Goal: Task Accomplishment & Management: Manage account settings

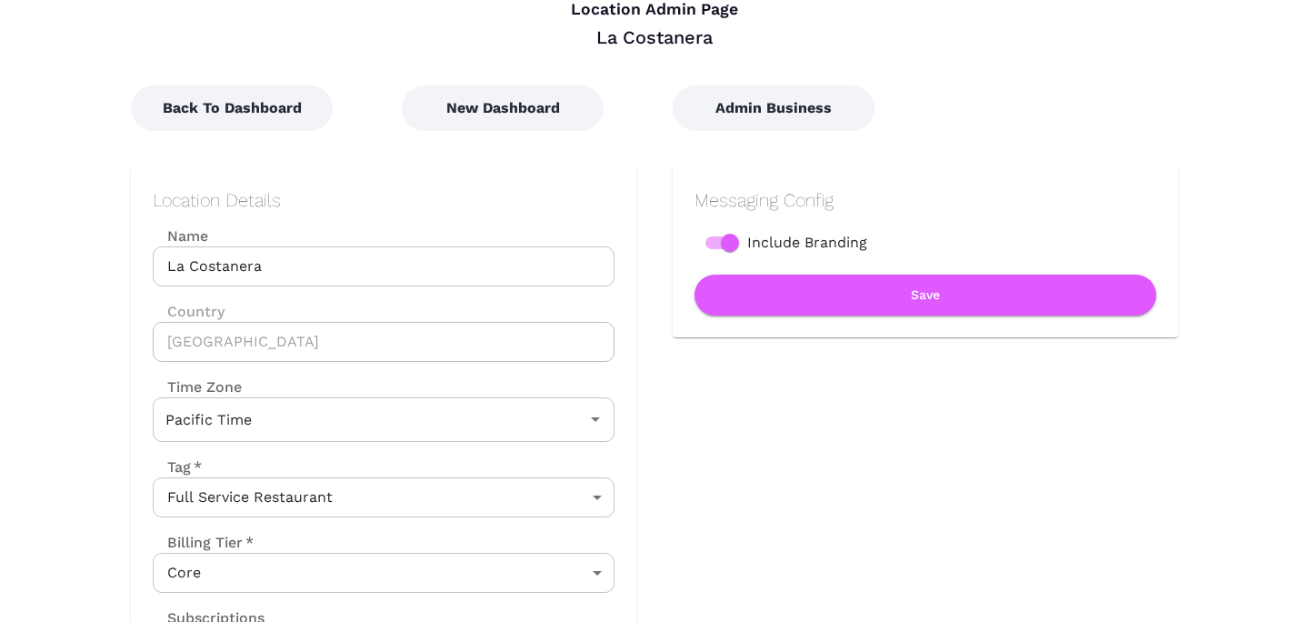
scroll to position [89, 0]
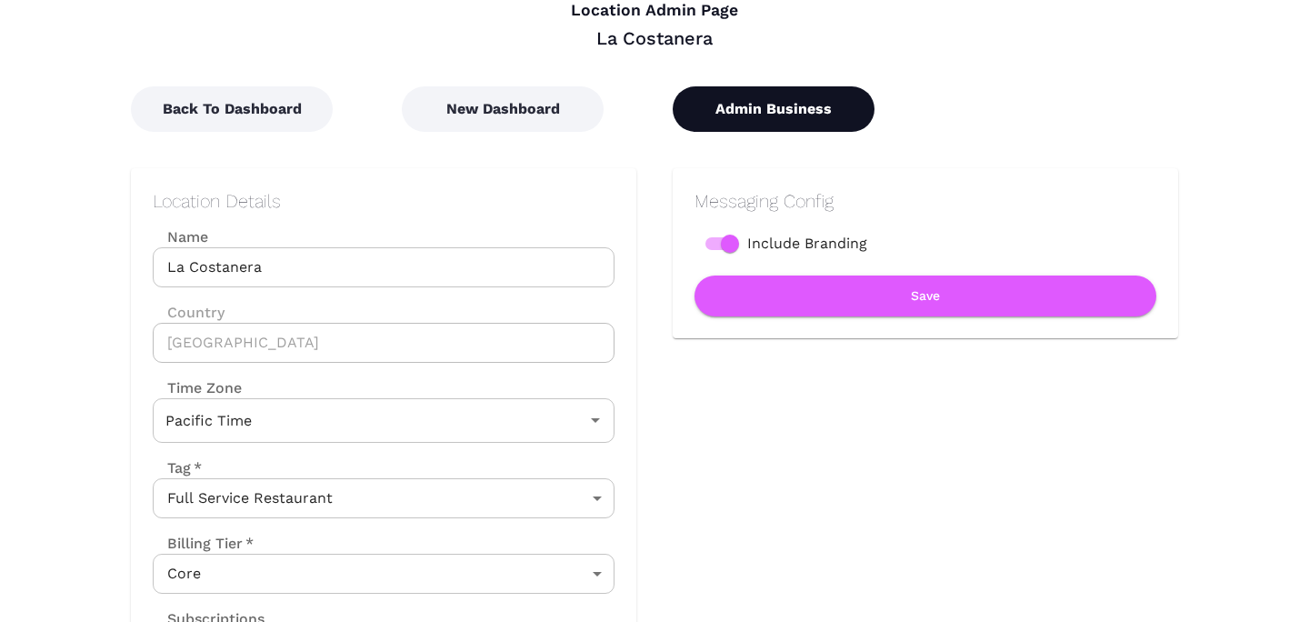
click at [779, 125] on button "Admin Business" at bounding box center [774, 108] width 202 height 45
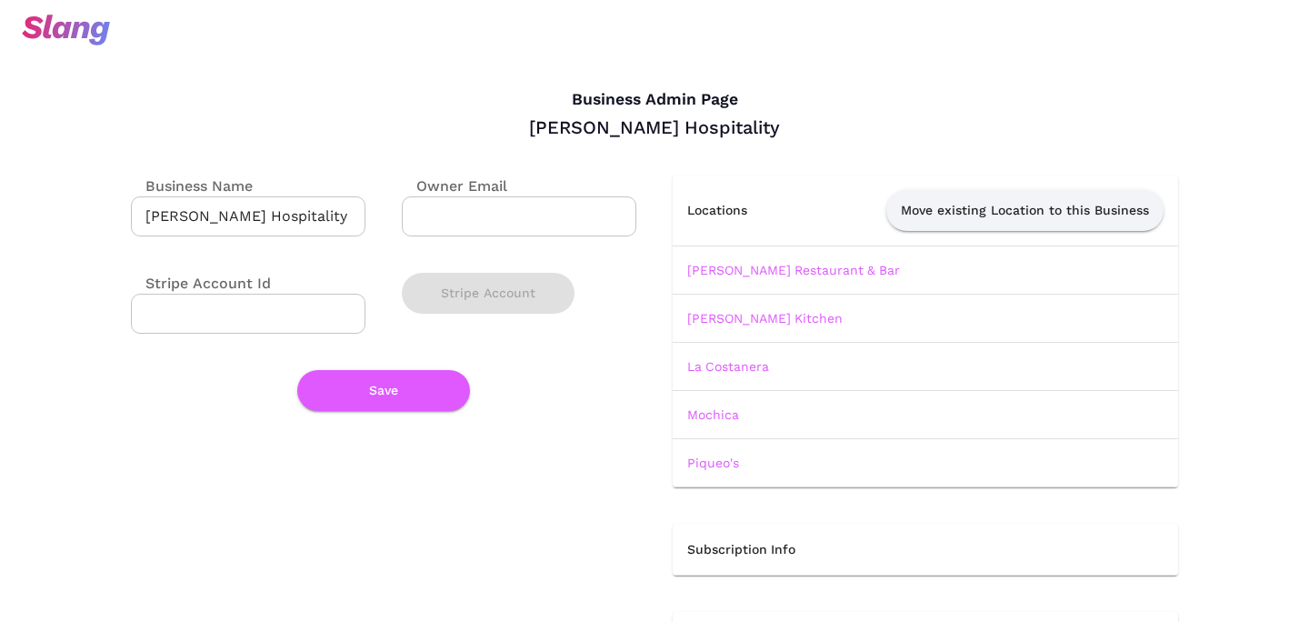
click at [728, 283] on td "[PERSON_NAME] Restaurant & Bar" at bounding box center [926, 270] width 506 height 48
click at [728, 270] on link "[PERSON_NAME] Restaurant & Bar" at bounding box center [793, 270] width 213 height 15
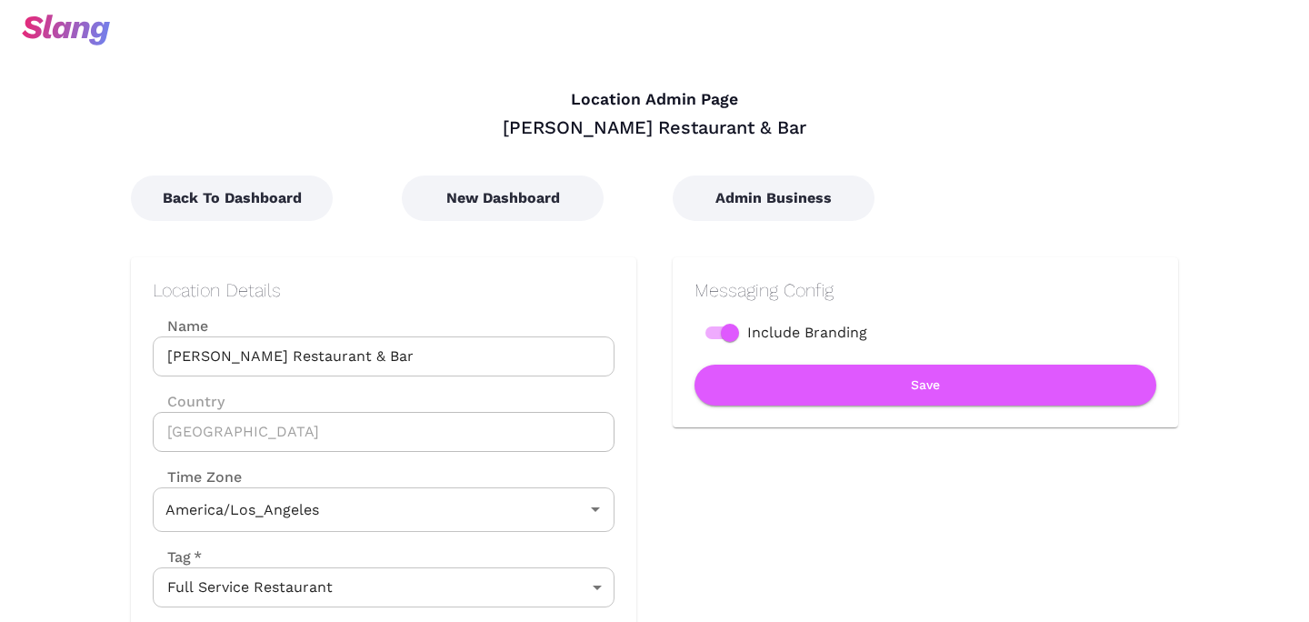
type input "Pacific Time"
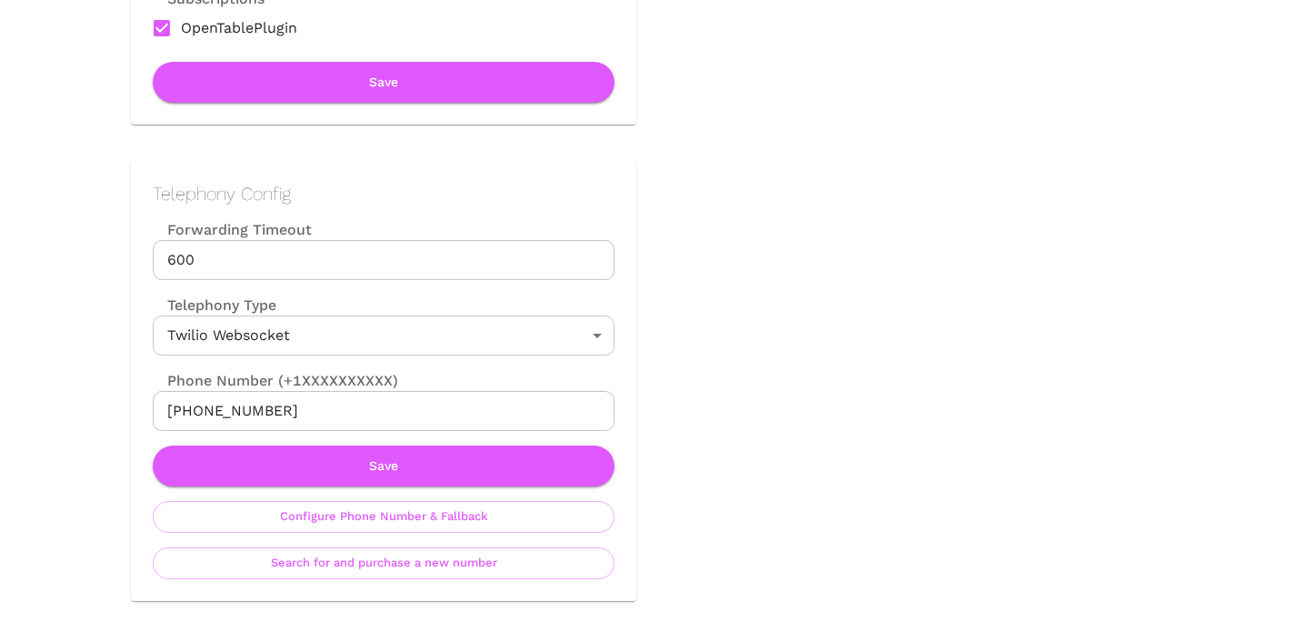
scroll to position [710, 0]
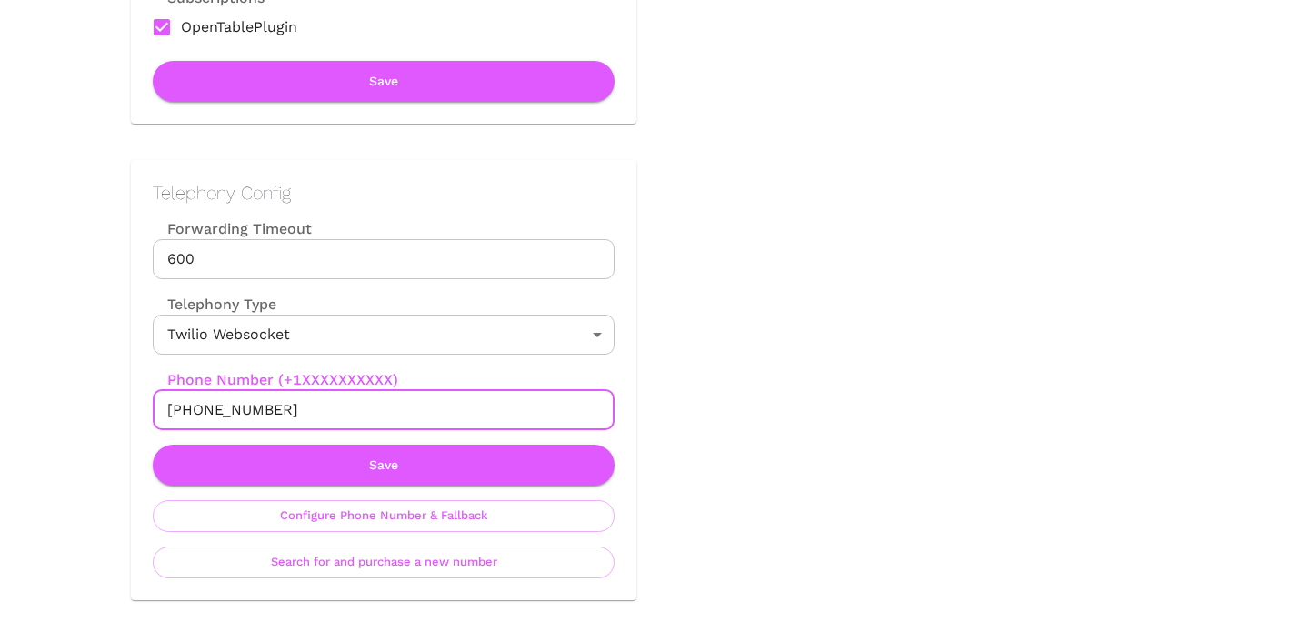
drag, startPoint x: 185, startPoint y: 410, endPoint x: 363, endPoint y: 410, distance: 178.2
click at [363, 410] on input "[PHONE_NUMBER]" at bounding box center [384, 410] width 462 height 40
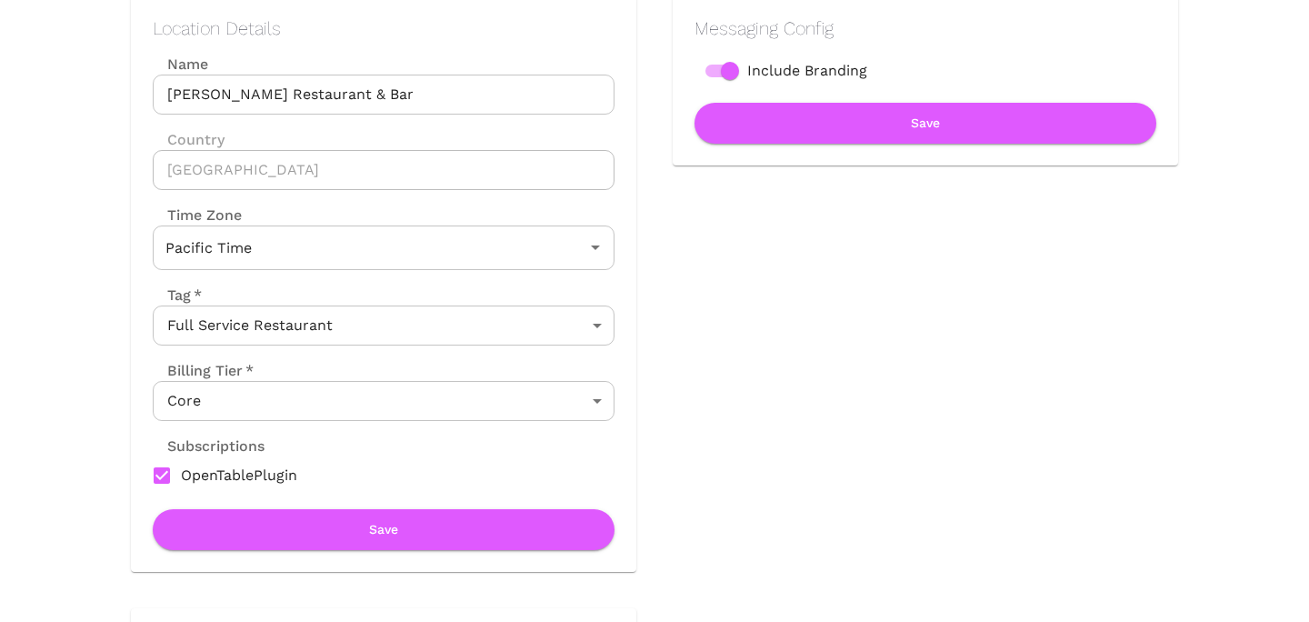
scroll to position [0, 0]
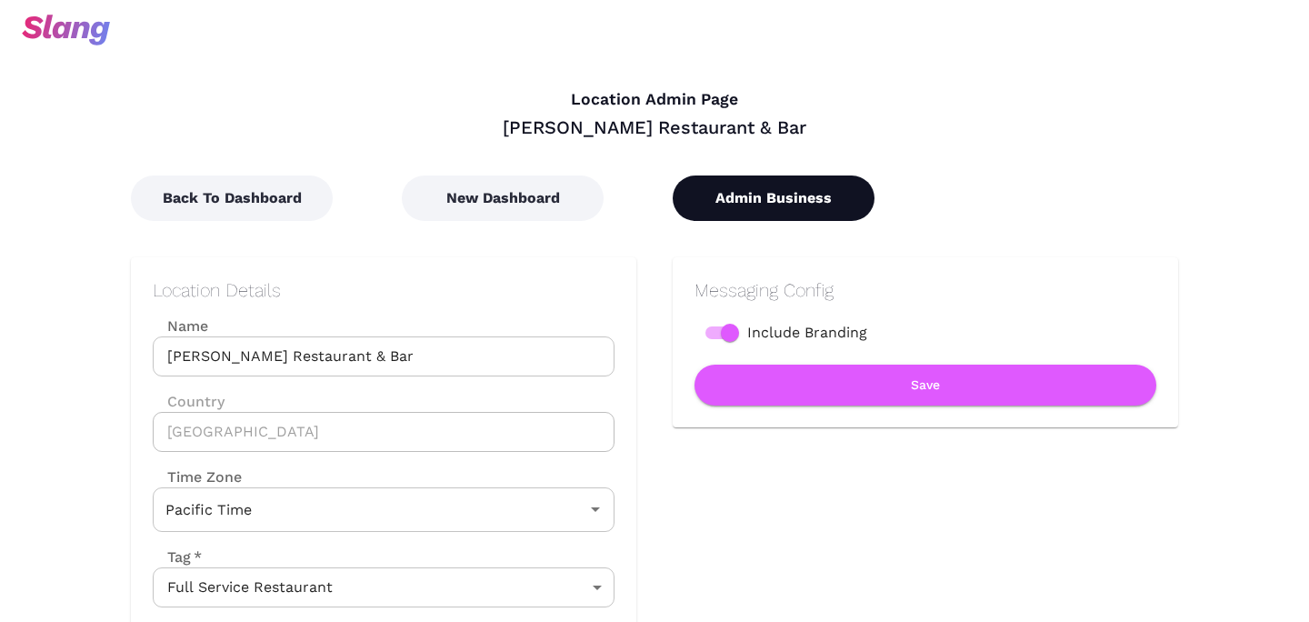
click at [775, 195] on button "Admin Business" at bounding box center [774, 198] width 202 height 45
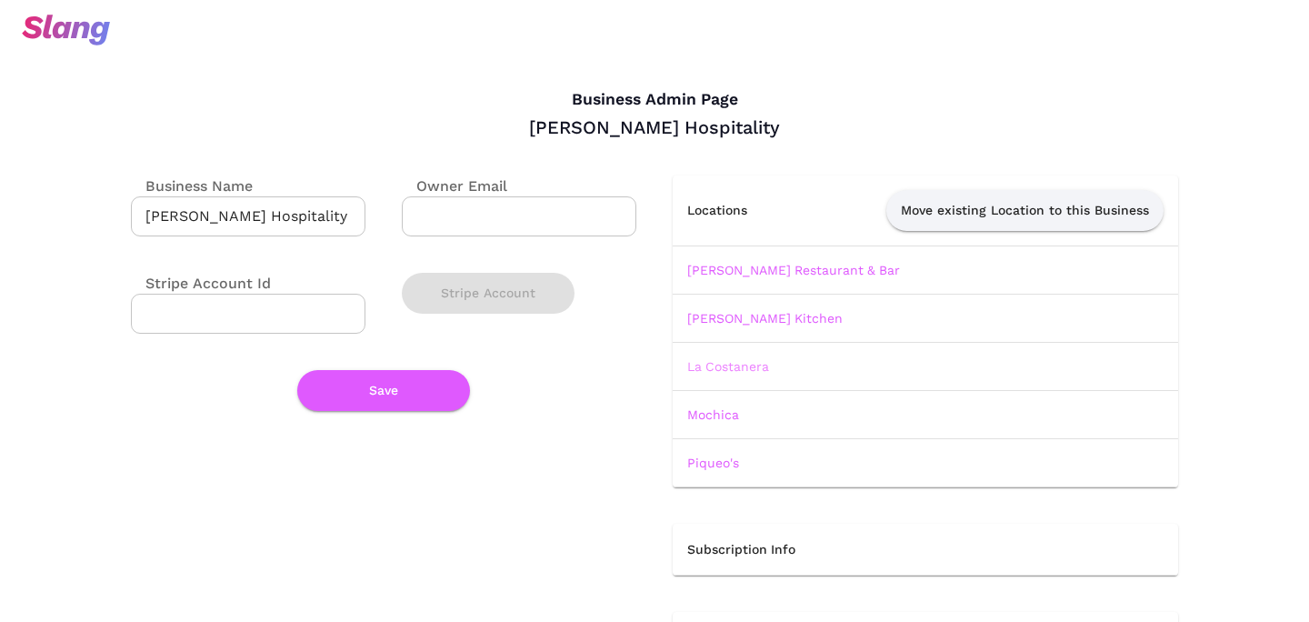
click at [736, 368] on link "La Costanera" at bounding box center [728, 366] width 82 height 15
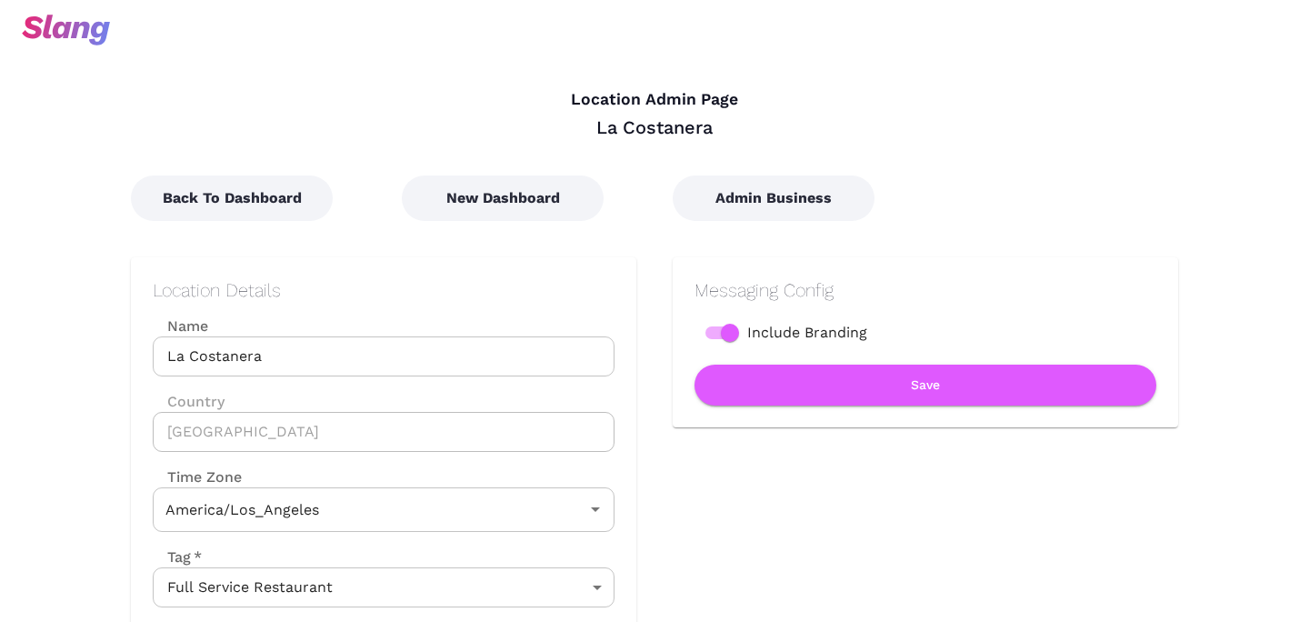
type input "Pacific Time"
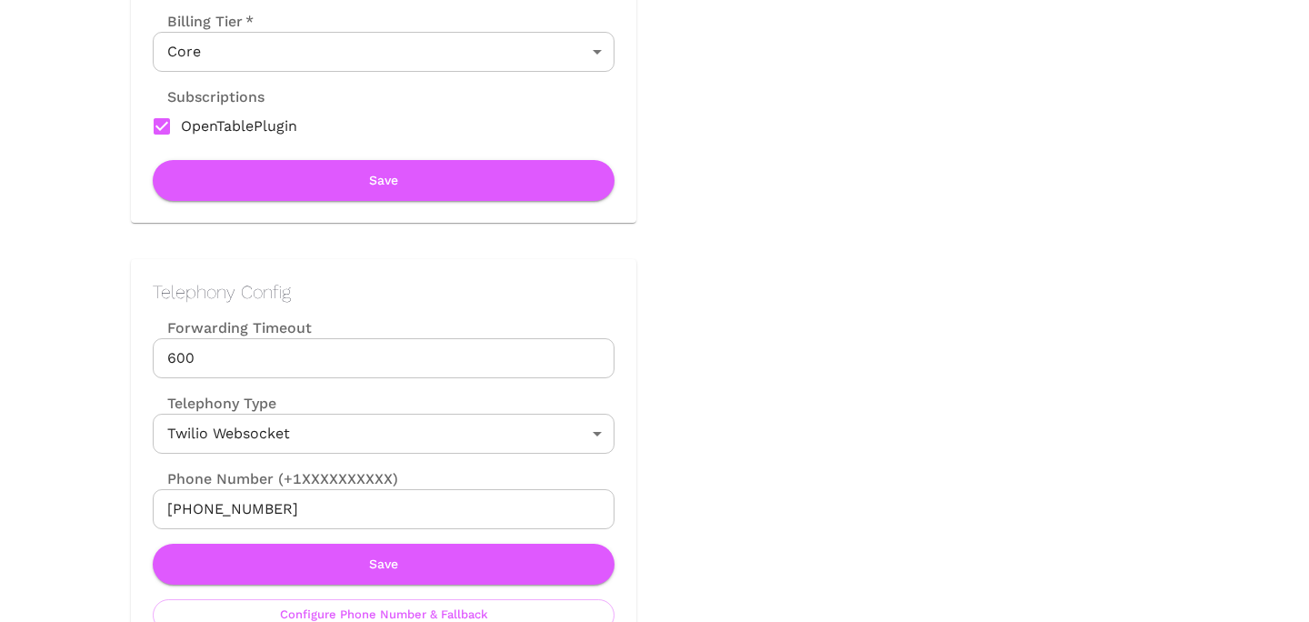
scroll to position [632, 0]
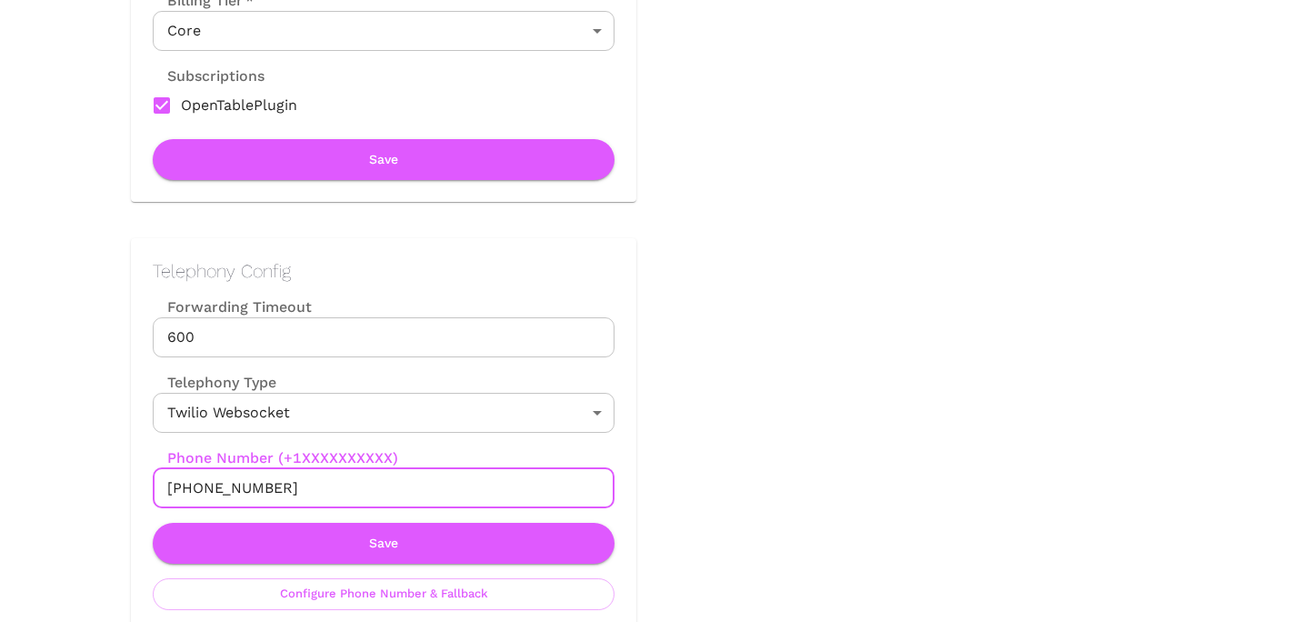
drag, startPoint x: 186, startPoint y: 487, endPoint x: 424, endPoint y: 487, distance: 237.3
click at [424, 487] on input "[PHONE_NUMBER]" at bounding box center [384, 488] width 462 height 40
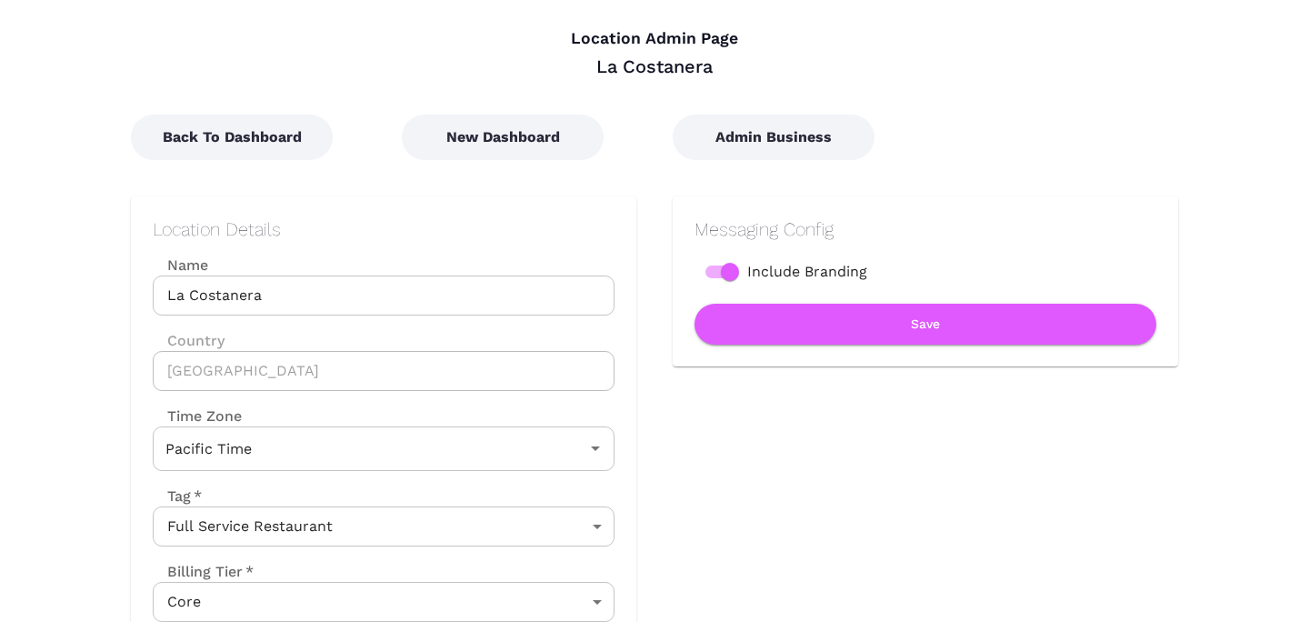
scroll to position [0, 0]
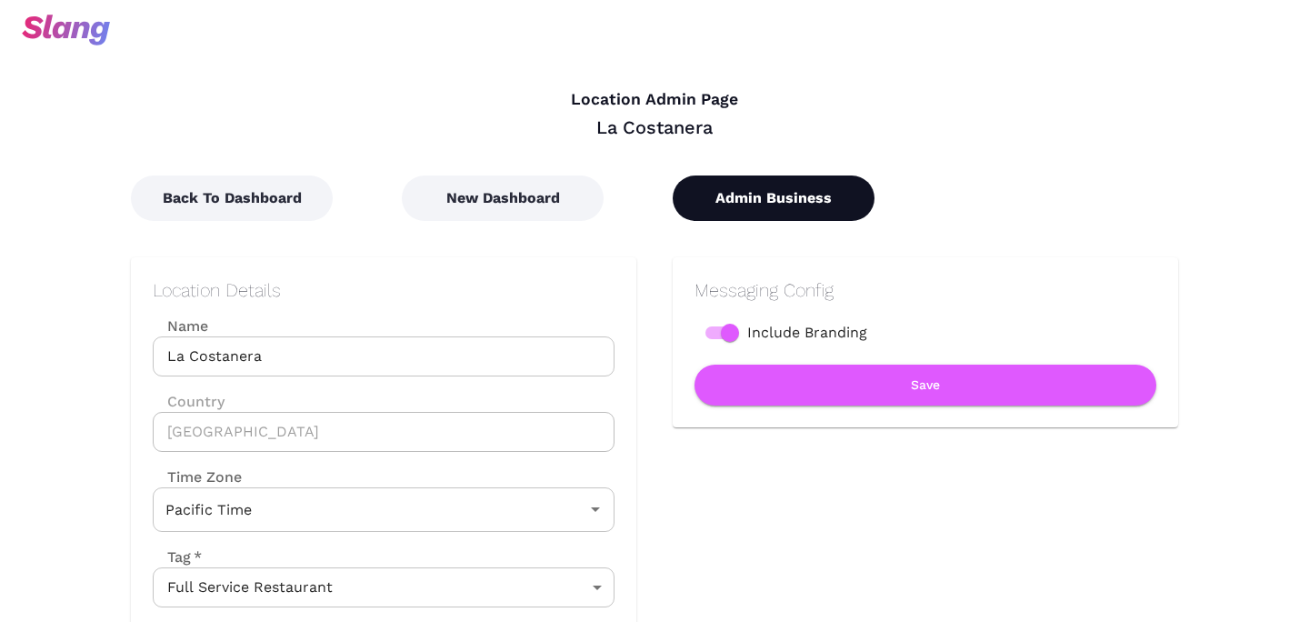
click at [751, 190] on button "Admin Business" at bounding box center [774, 198] width 202 height 45
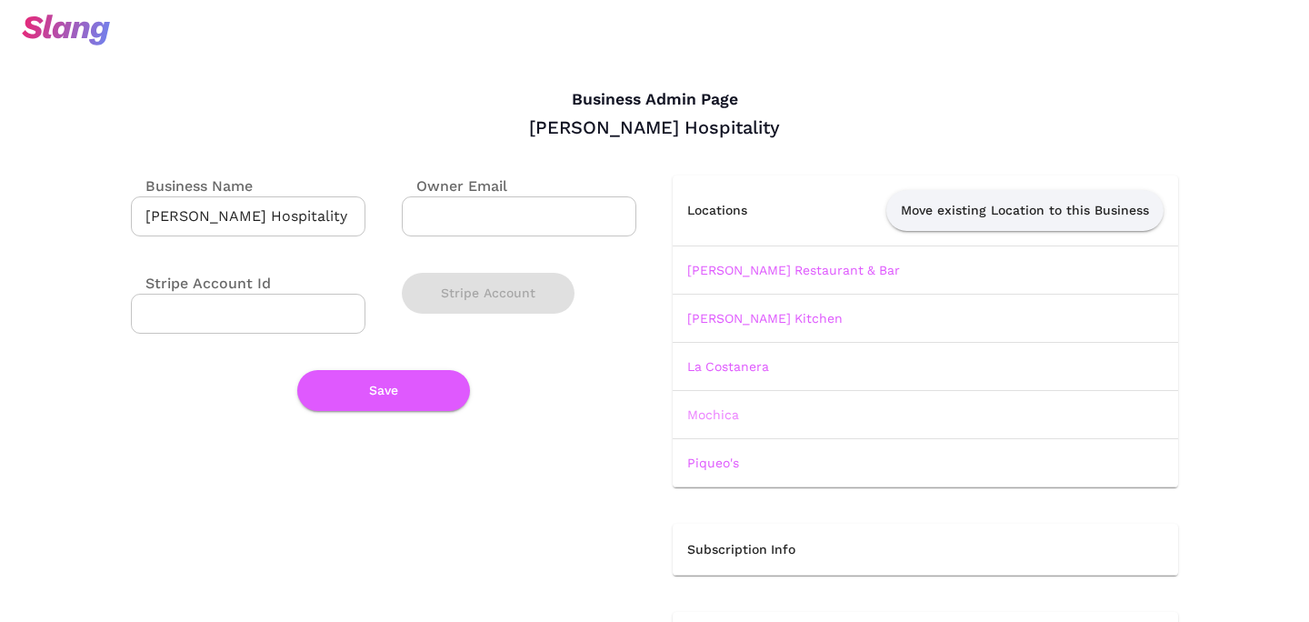
click at [714, 416] on link "Mochica" at bounding box center [713, 414] width 52 height 15
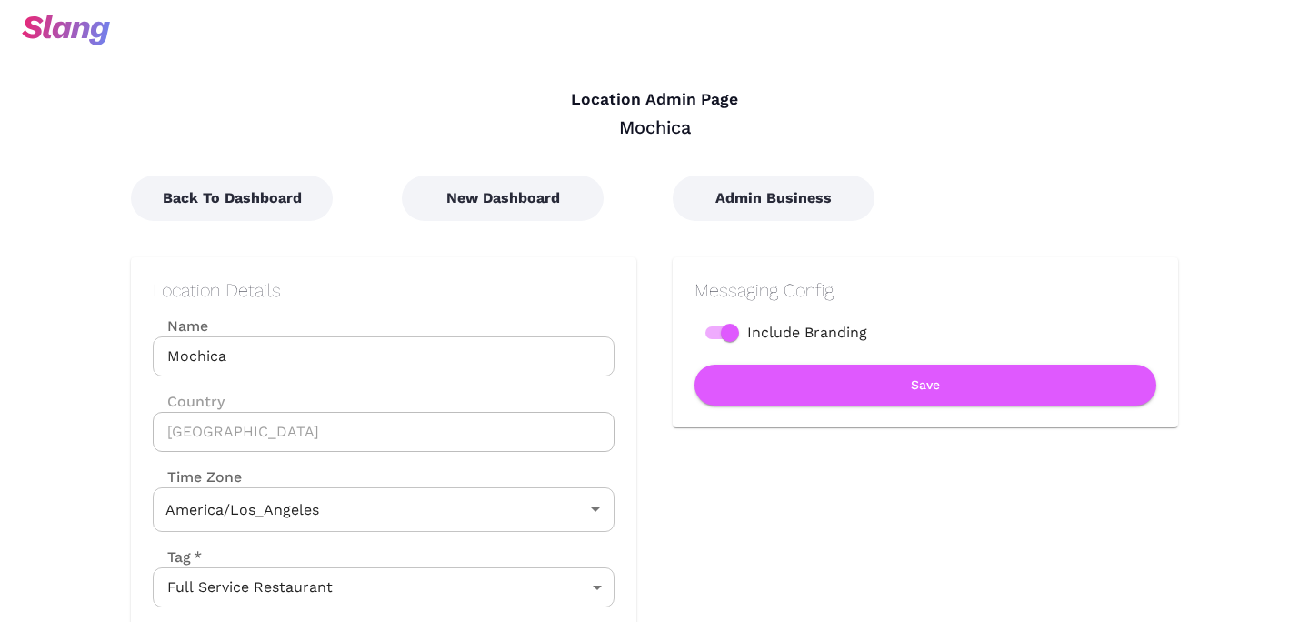
type input "Pacific Time"
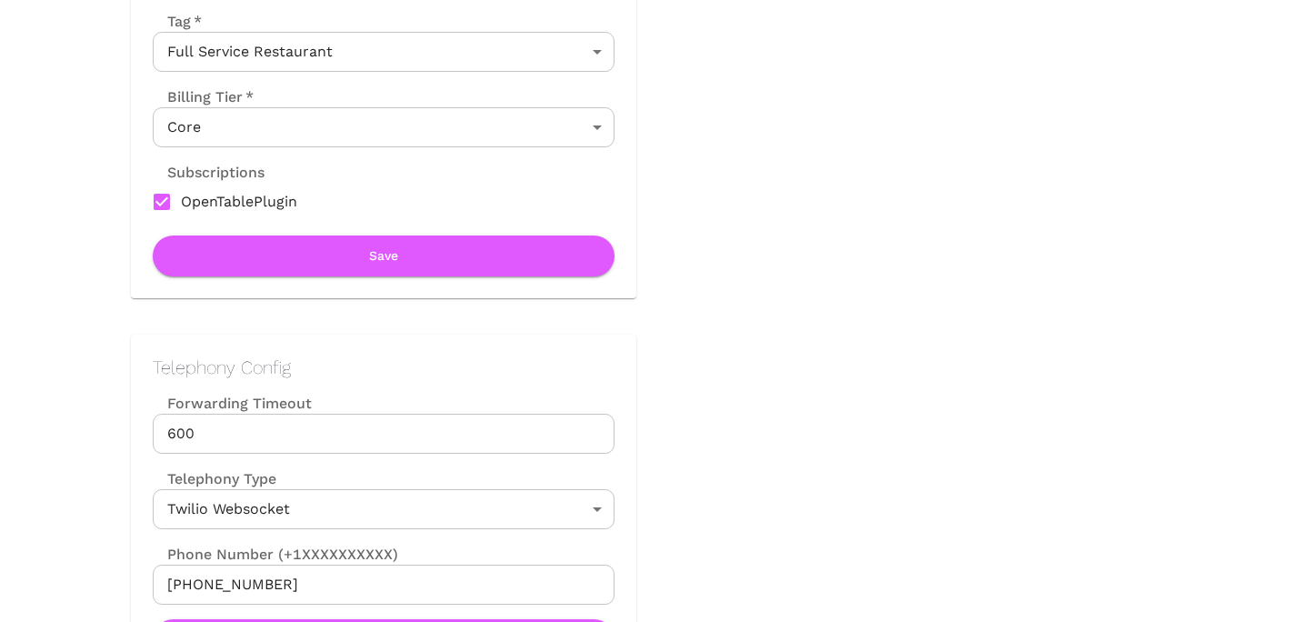
scroll to position [657, 0]
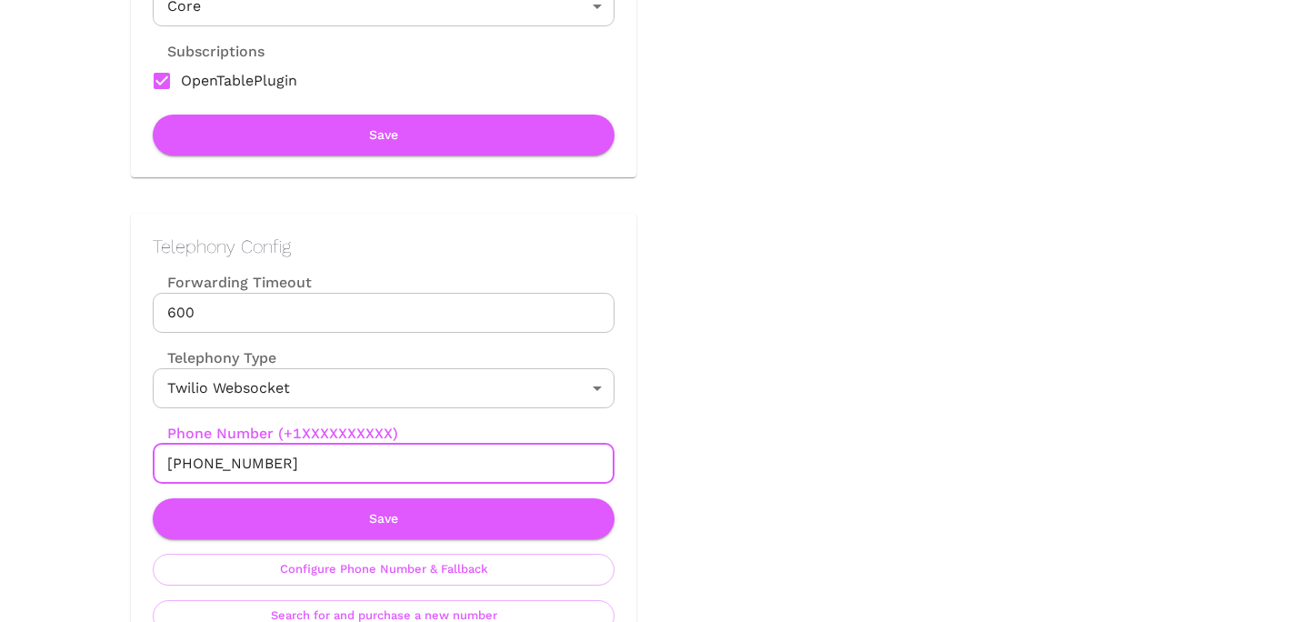
drag, startPoint x: 186, startPoint y: 463, endPoint x: 356, endPoint y: 466, distance: 170.1
click at [356, 465] on input "[PHONE_NUMBER]" at bounding box center [384, 464] width 462 height 40
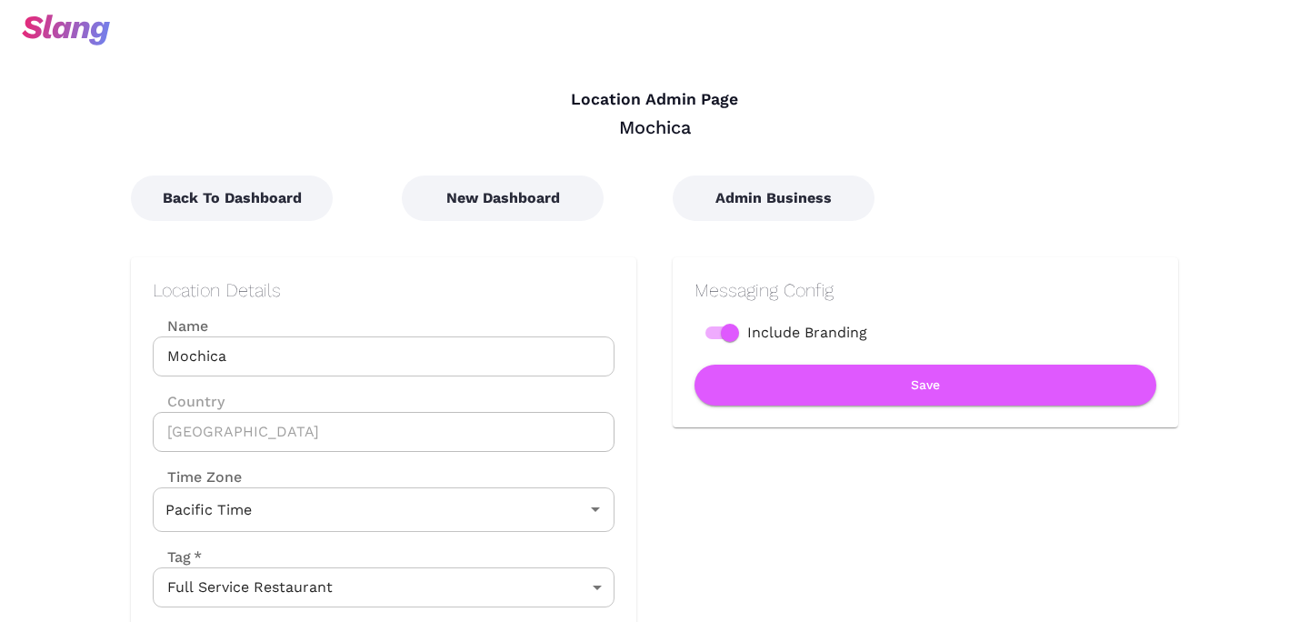
click at [793, 169] on div "Admin Business" at bounding box center [772, 180] width 271 height 82
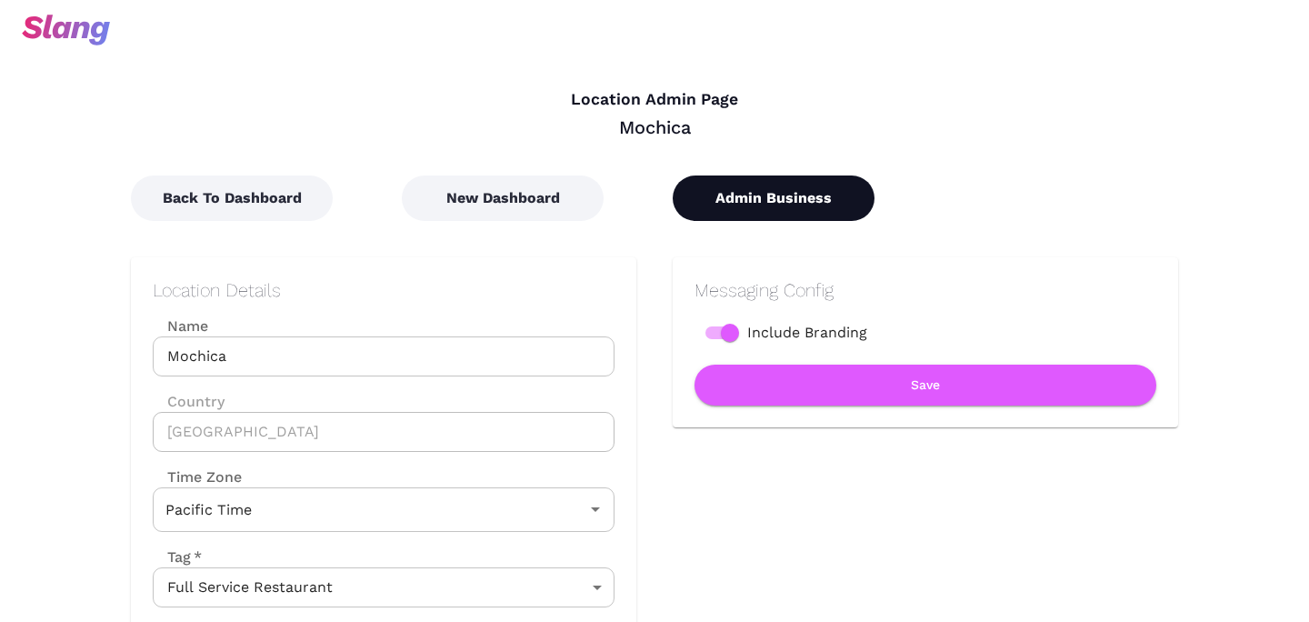
click at [786, 193] on button "Admin Business" at bounding box center [774, 198] width 202 height 45
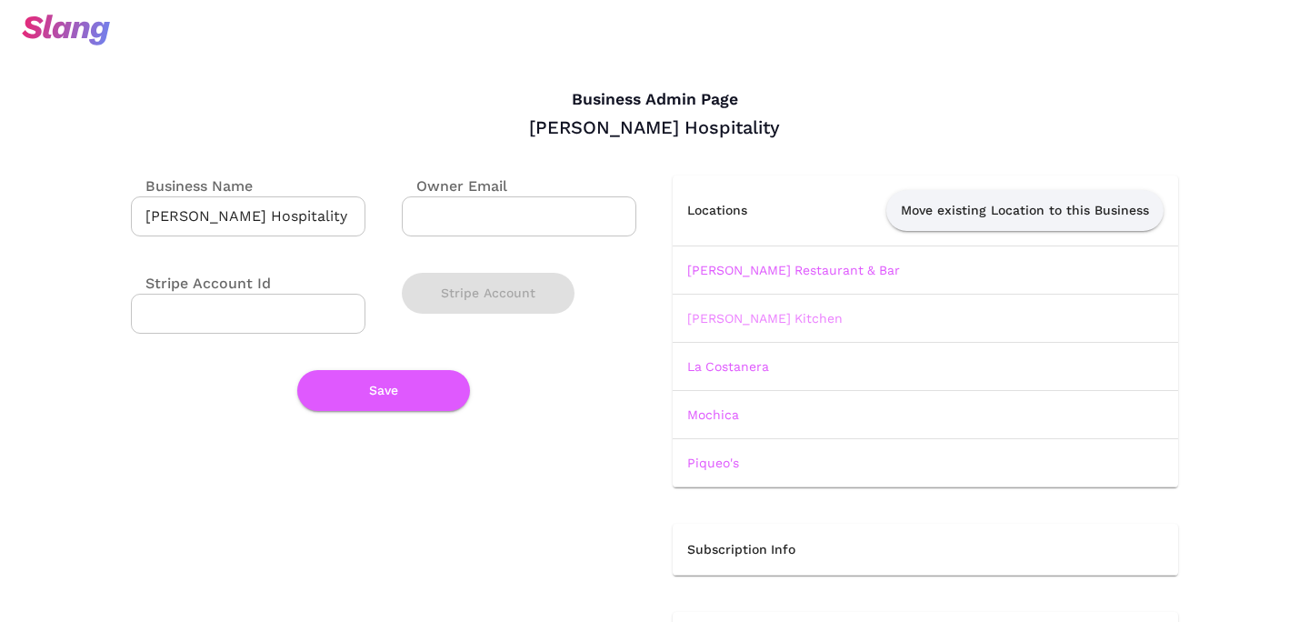
click at [745, 315] on link "[PERSON_NAME] Kitchen" at bounding box center [764, 318] width 155 height 15
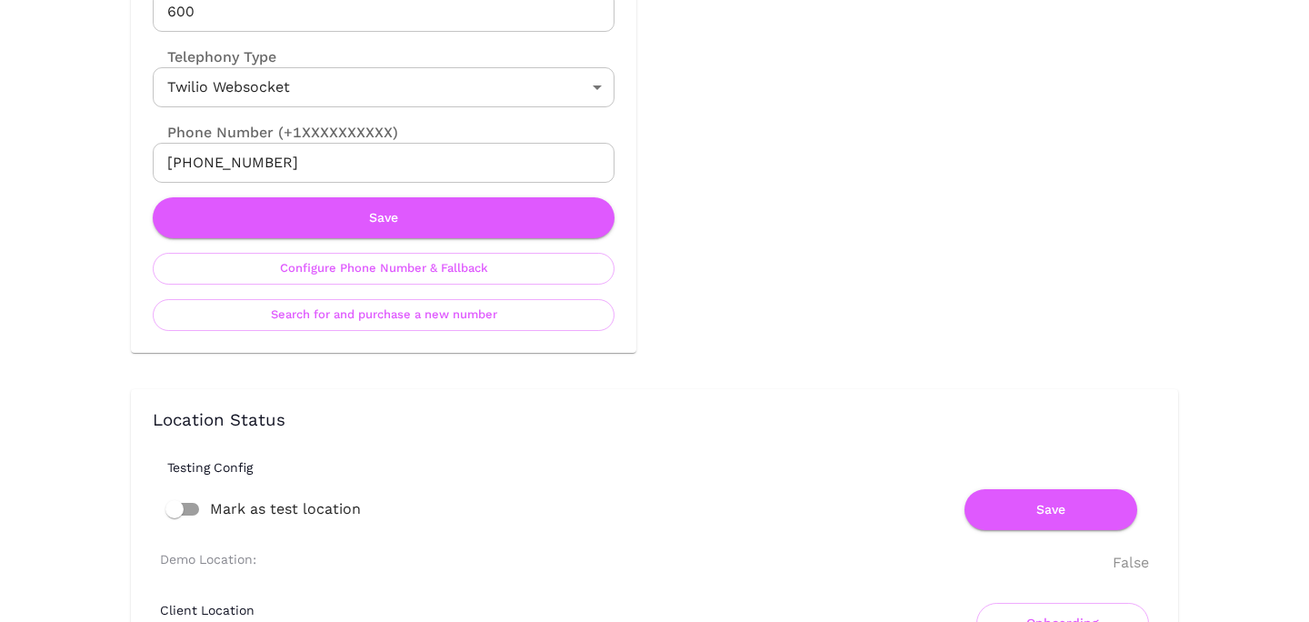
scroll to position [961, 0]
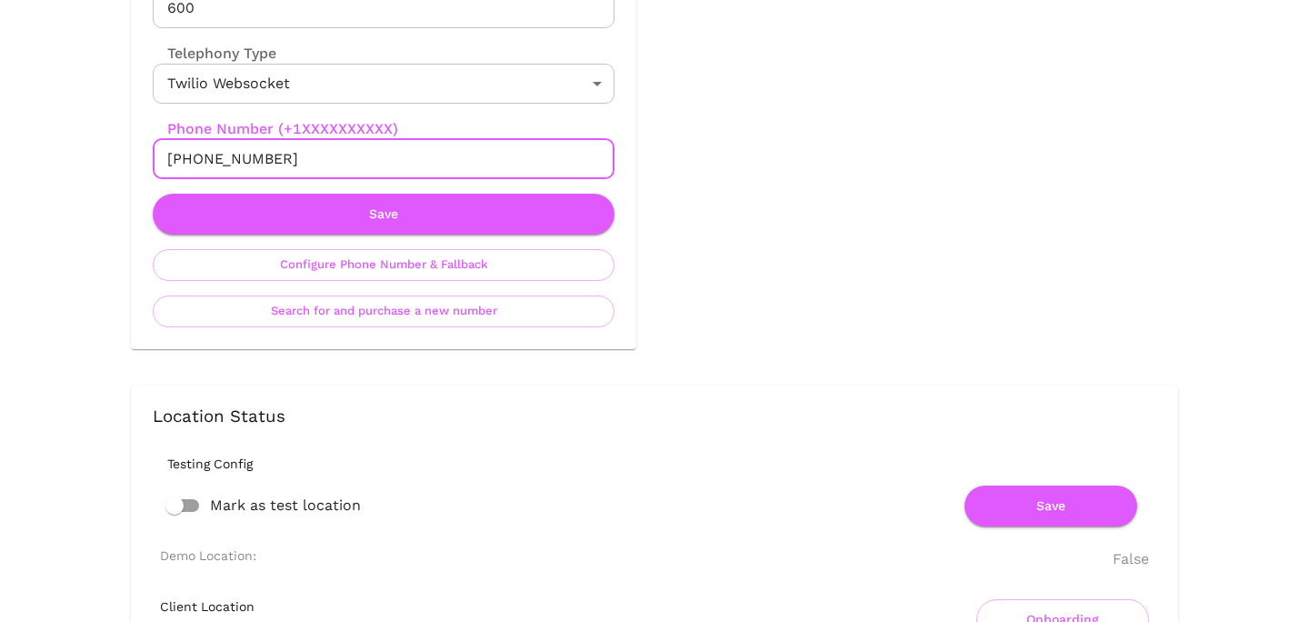
drag, startPoint x: 186, startPoint y: 162, endPoint x: 390, endPoint y: 163, distance: 204.6
click at [390, 163] on input "[PHONE_NUMBER]" at bounding box center [384, 159] width 462 height 40
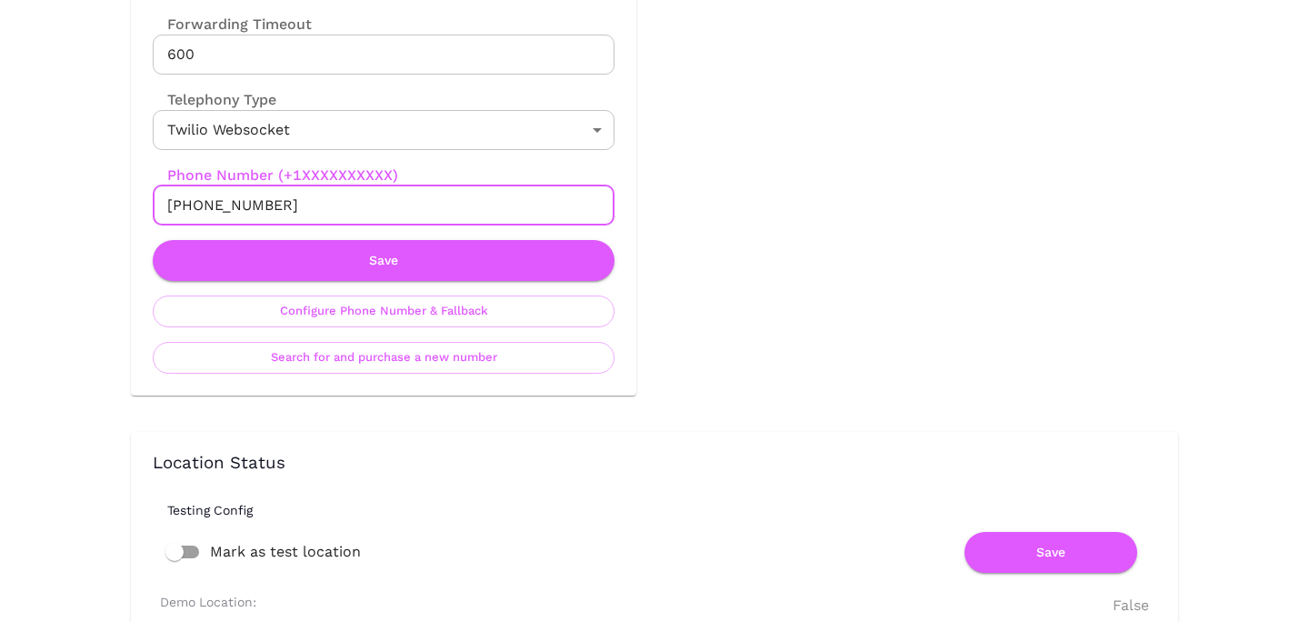
scroll to position [0, 0]
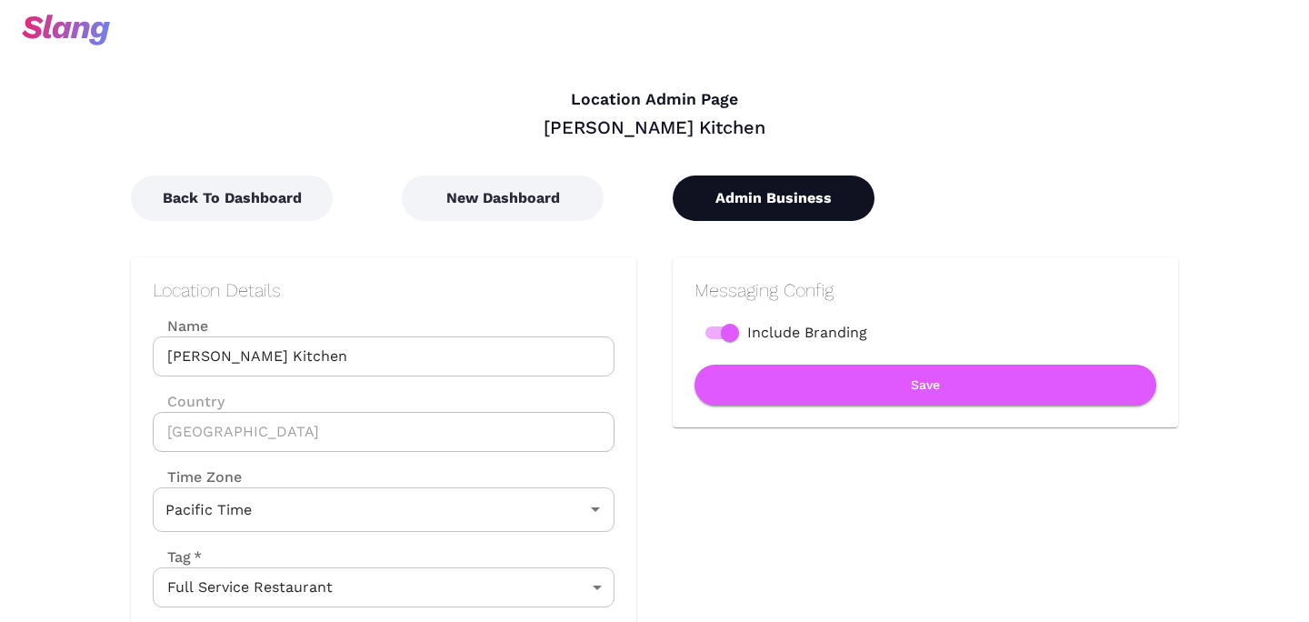
click at [742, 196] on button "Admin Business" at bounding box center [774, 198] width 202 height 45
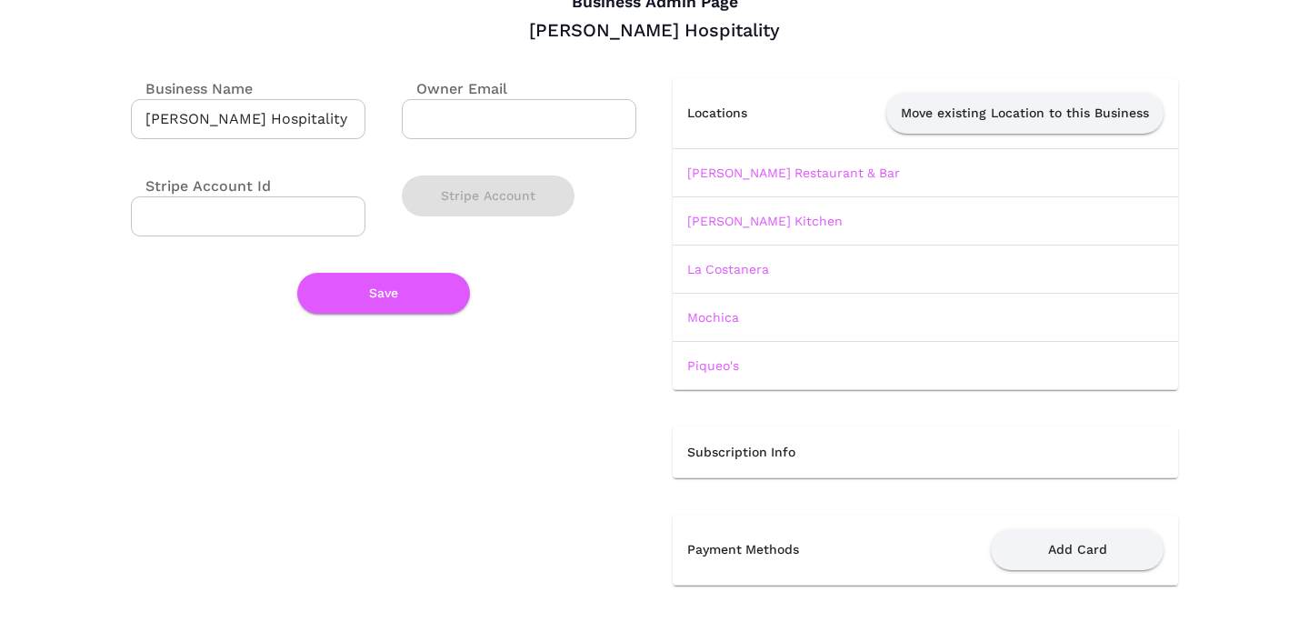
scroll to position [94, 0]
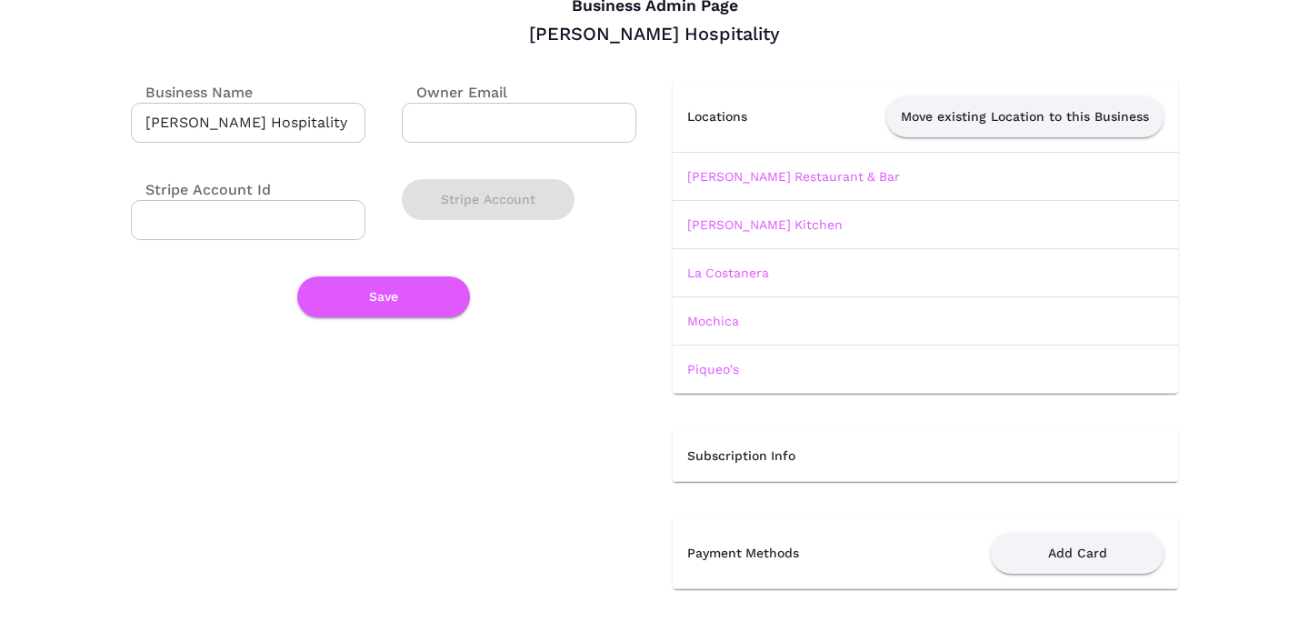
click at [709, 359] on td "Piqueo's" at bounding box center [926, 369] width 506 height 48
click at [709, 360] on td "Piqueo's" at bounding box center [926, 369] width 506 height 48
click at [707, 370] on link "Piqueo's" at bounding box center [713, 369] width 52 height 15
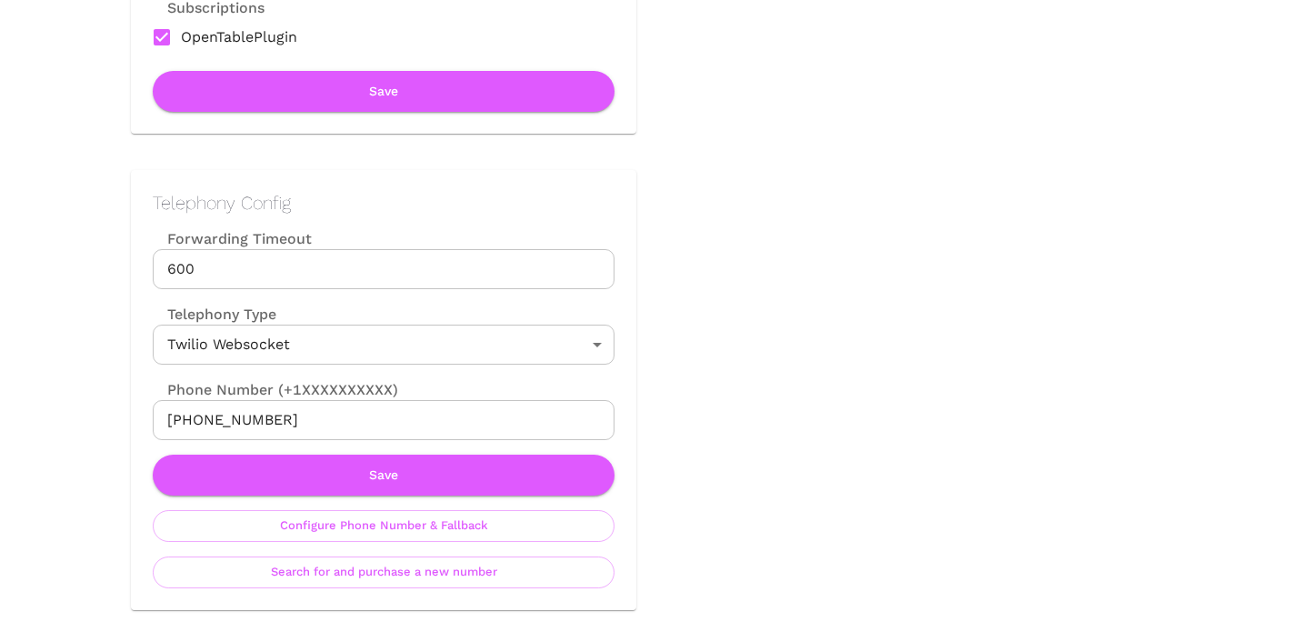
scroll to position [701, 0]
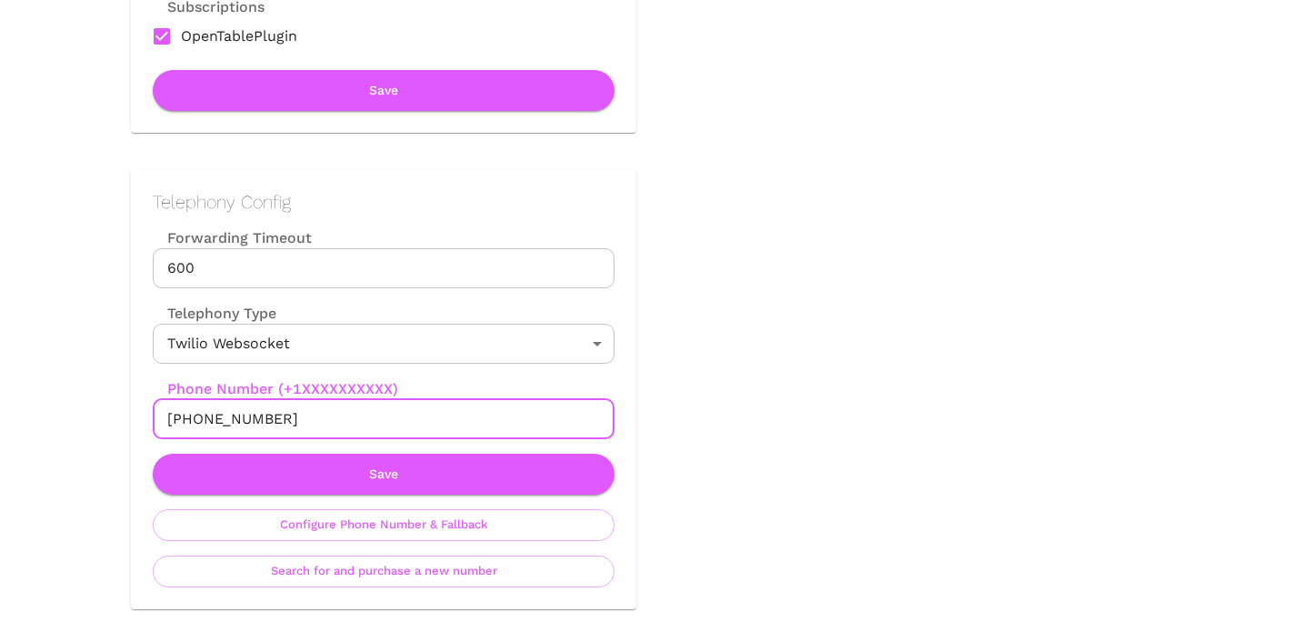
drag, startPoint x: 184, startPoint y: 418, endPoint x: 379, endPoint y: 418, distance: 195.5
click at [379, 418] on input "[PHONE_NUMBER]" at bounding box center [384, 419] width 462 height 40
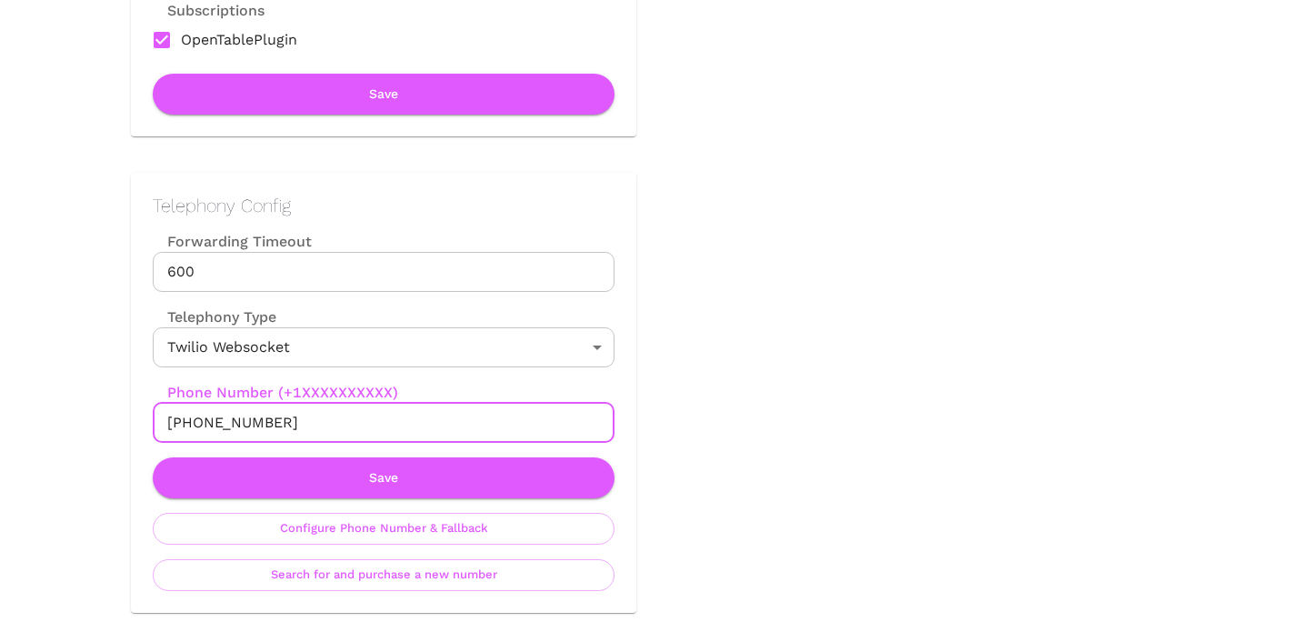
scroll to position [0, 0]
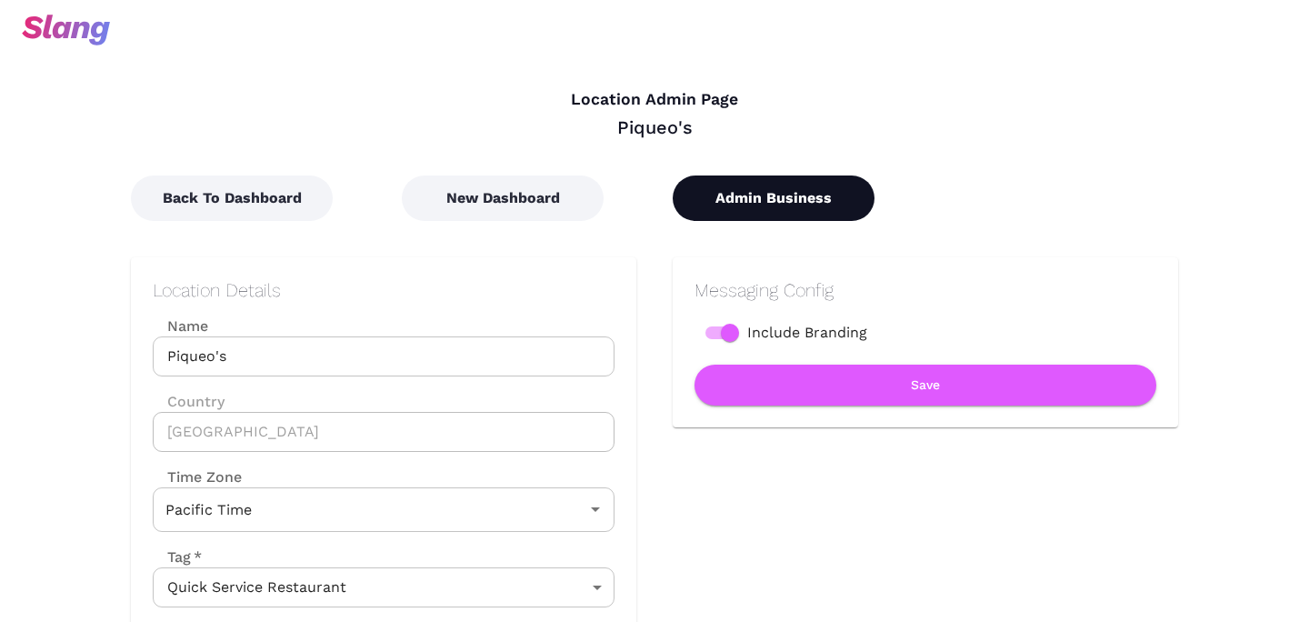
click at [827, 177] on button "Admin Business" at bounding box center [774, 198] width 202 height 45
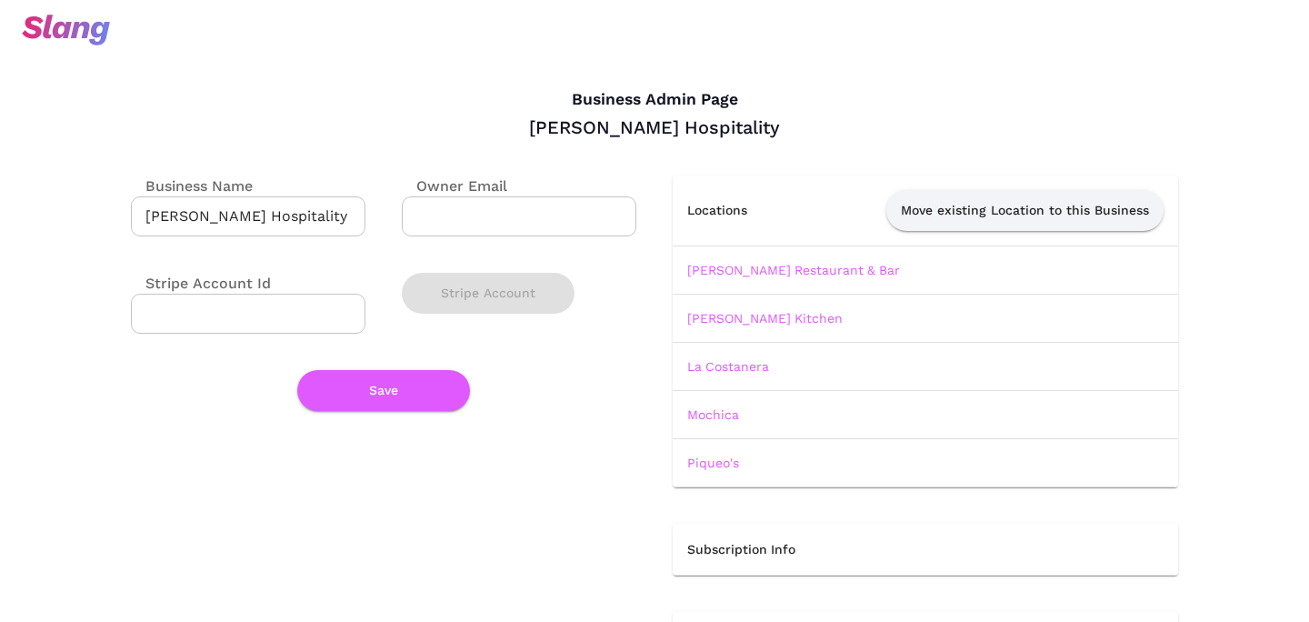
click at [714, 428] on td "Mochica" at bounding box center [926, 414] width 506 height 48
click at [714, 420] on link "Mochica" at bounding box center [713, 414] width 52 height 15
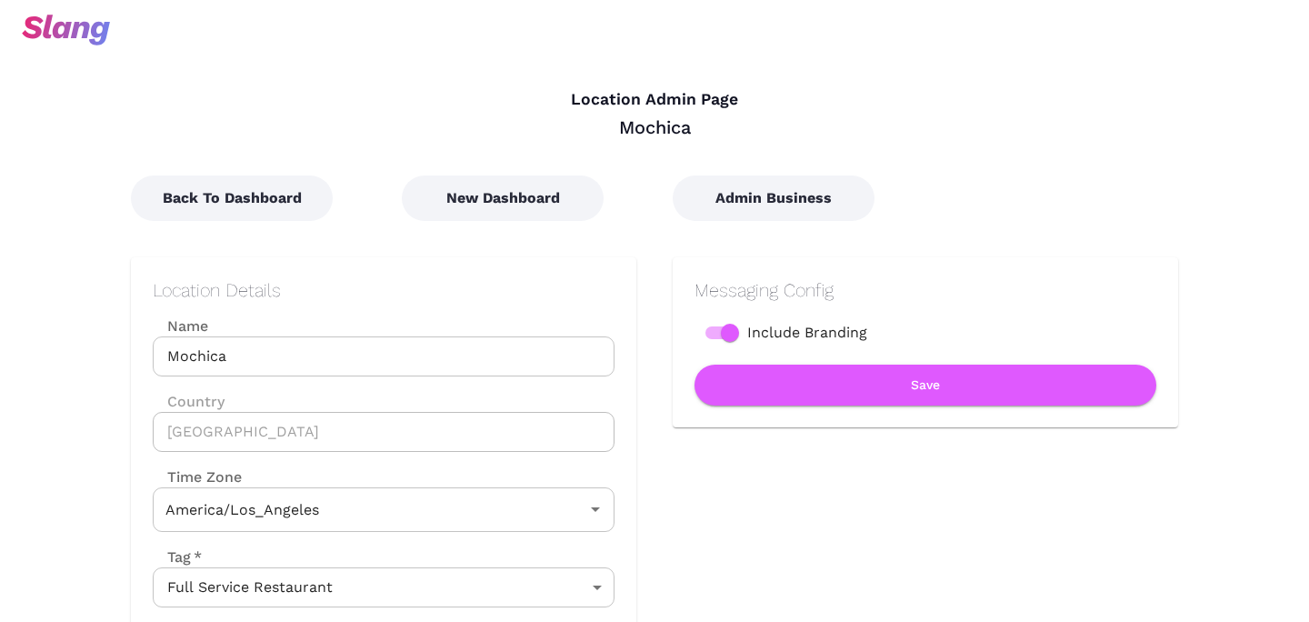
type input "Pacific Time"
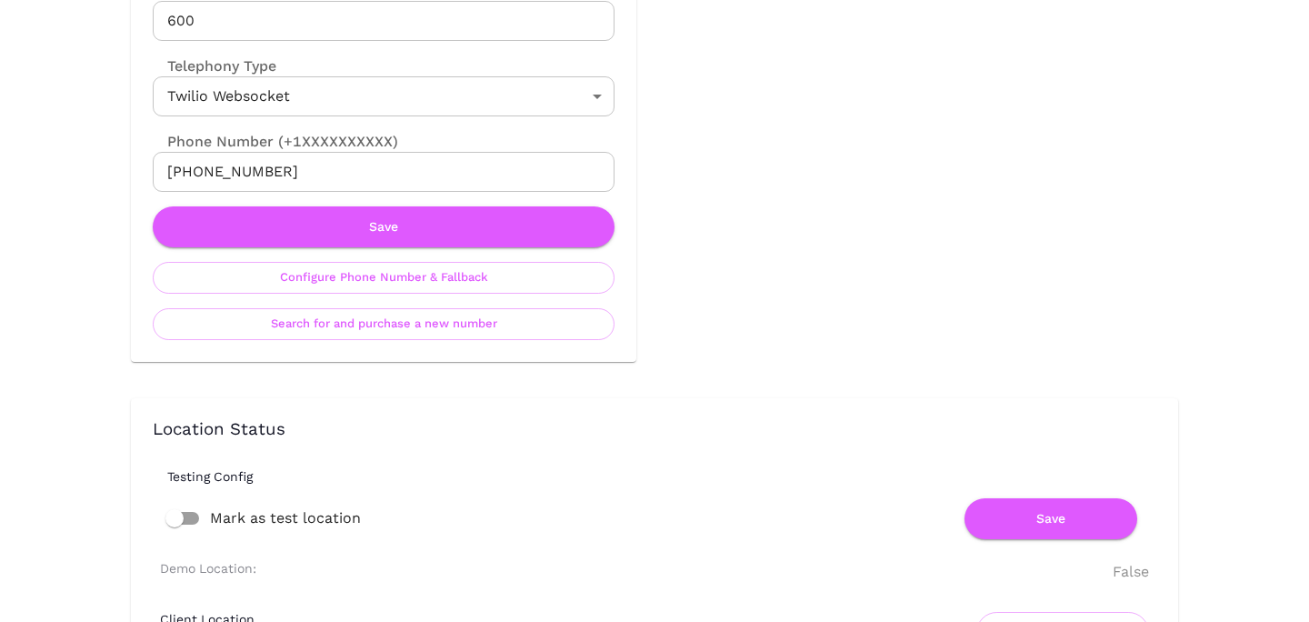
scroll to position [945, 0]
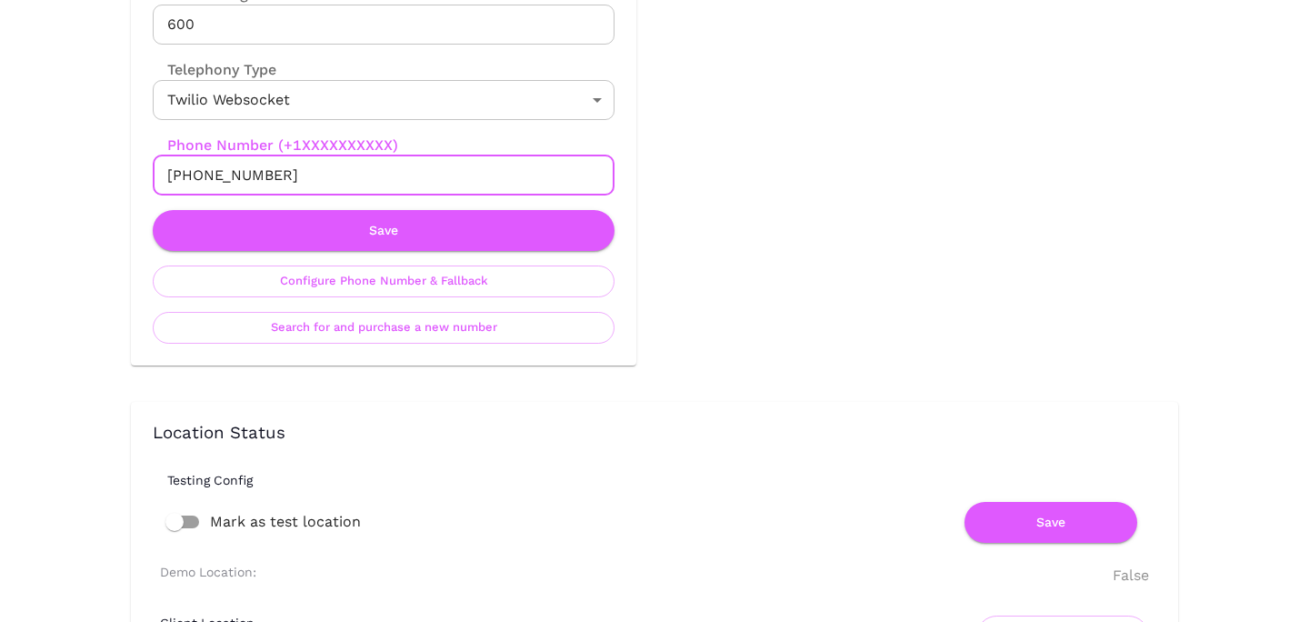
drag, startPoint x: 182, startPoint y: 176, endPoint x: 345, endPoint y: 179, distance: 162.8
click at [345, 179] on input "[PHONE_NUMBER]" at bounding box center [384, 175] width 462 height 40
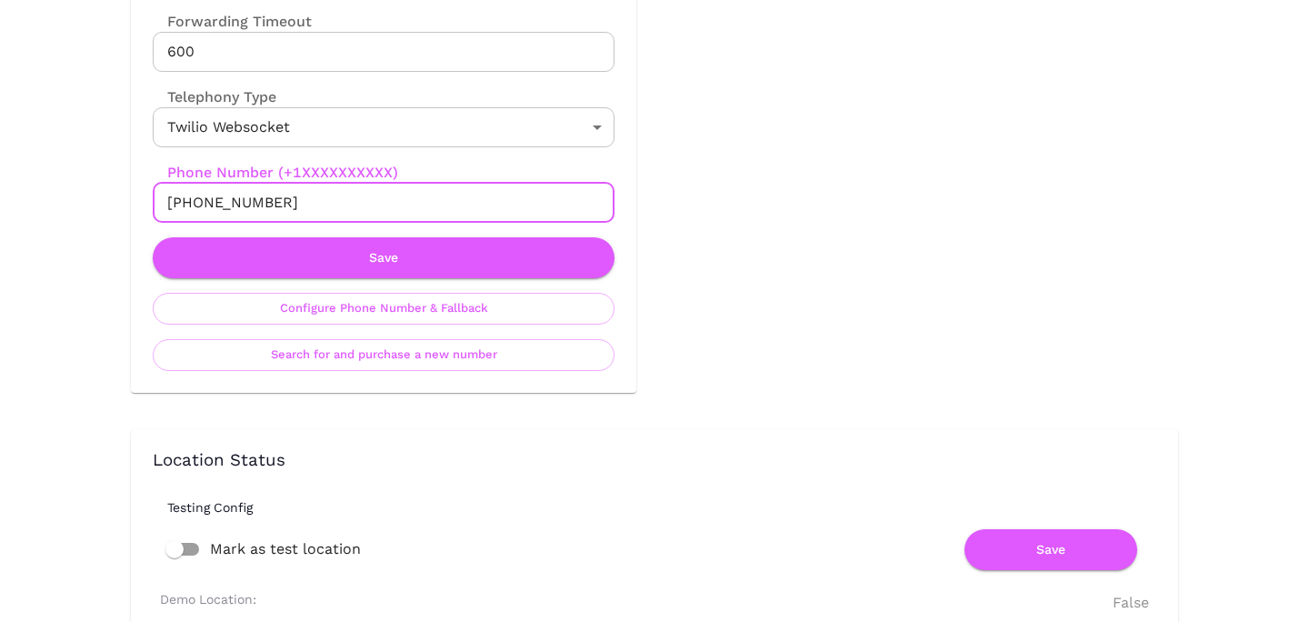
scroll to position [0, 0]
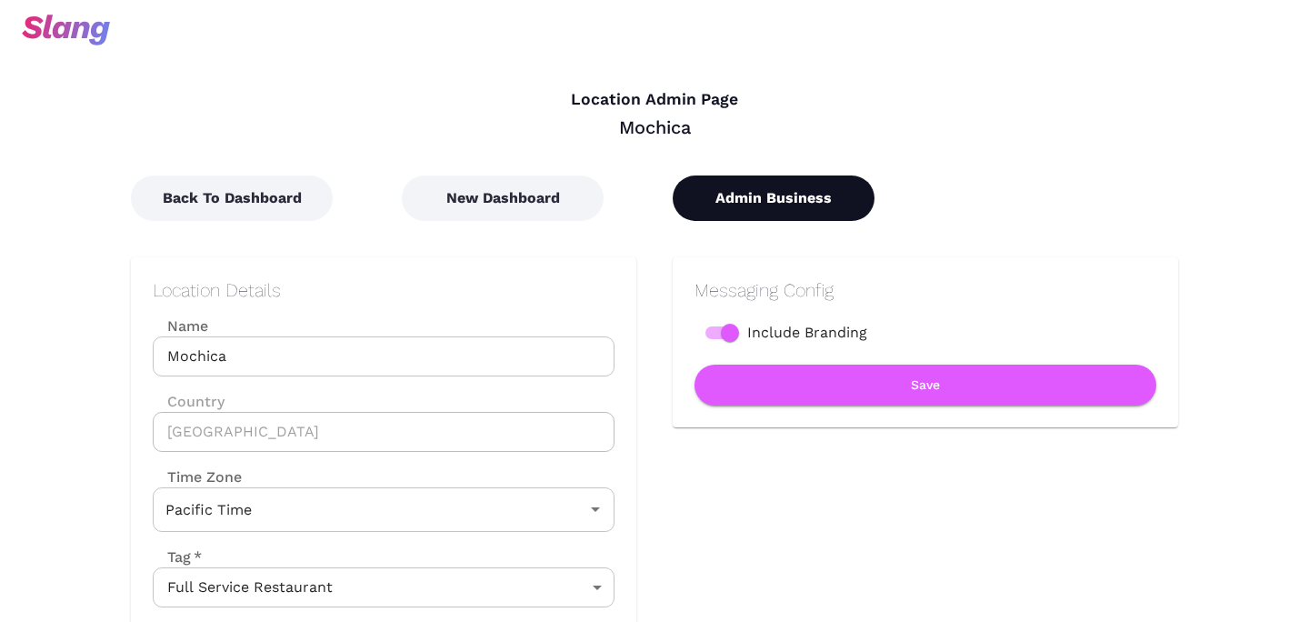
click at [778, 184] on button "Admin Business" at bounding box center [774, 198] width 202 height 45
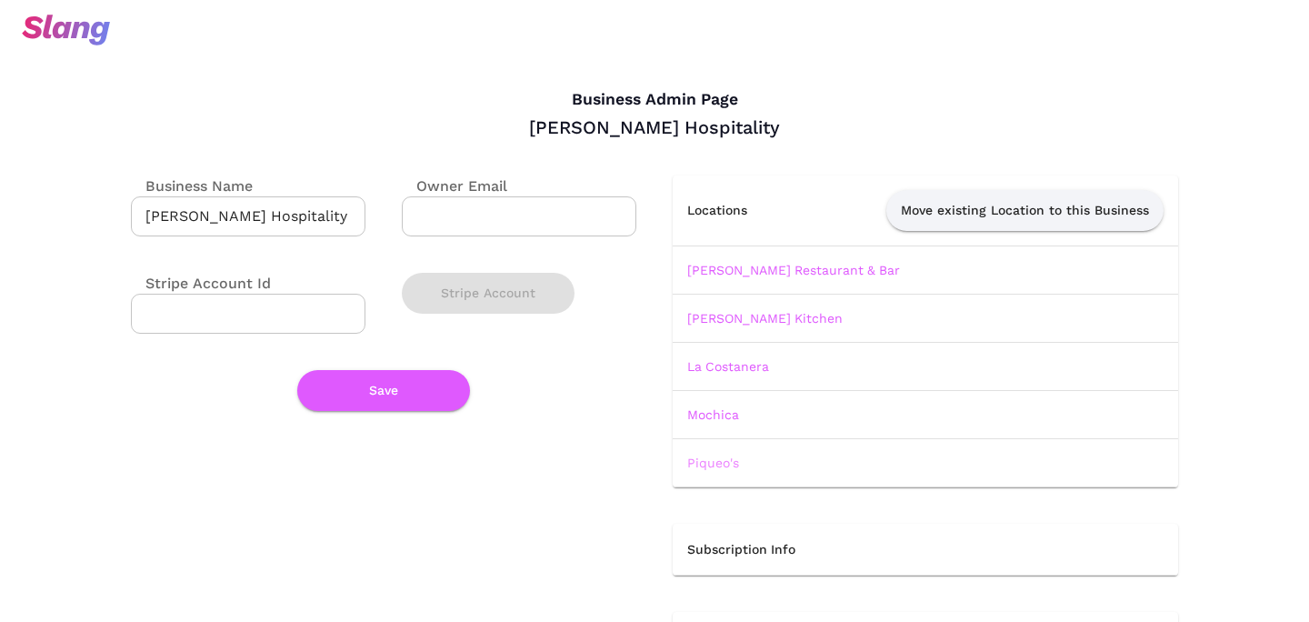
click at [713, 463] on link "Piqueo's" at bounding box center [713, 463] width 52 height 15
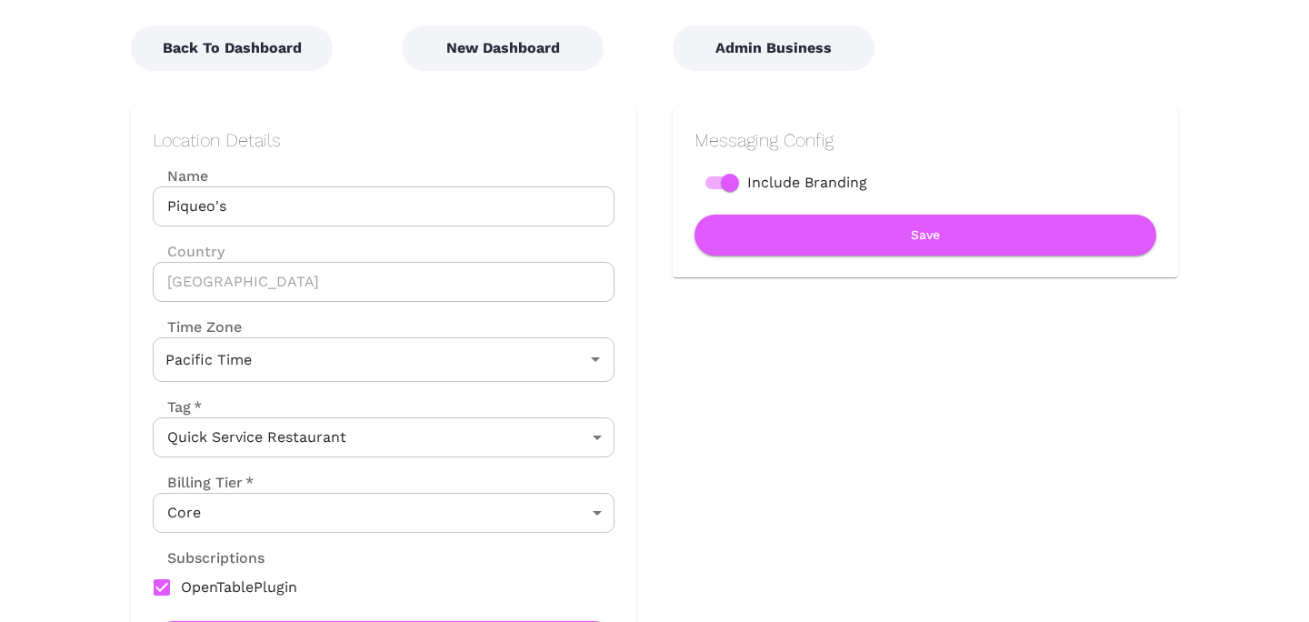
scroll to position [191, 0]
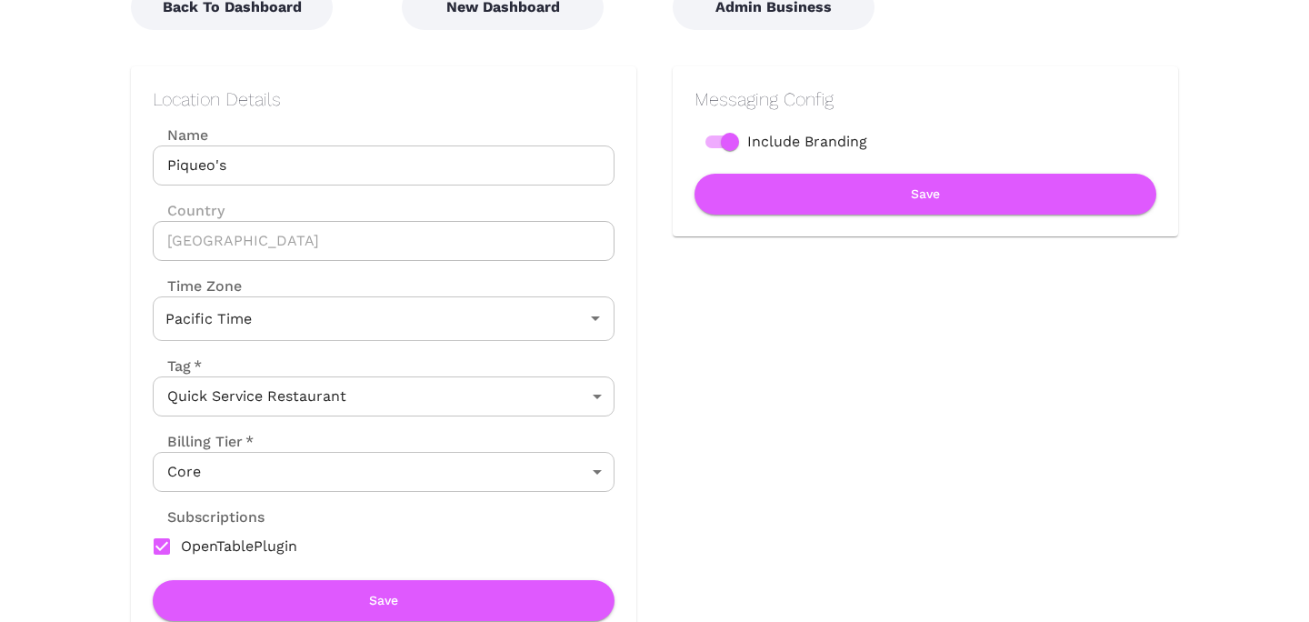
click at [526, 395] on body "Location Admin Page Piqueo's Back To Dashboard New Dashboard Admin Business Loc…" at bounding box center [654, 120] width 1309 height 622
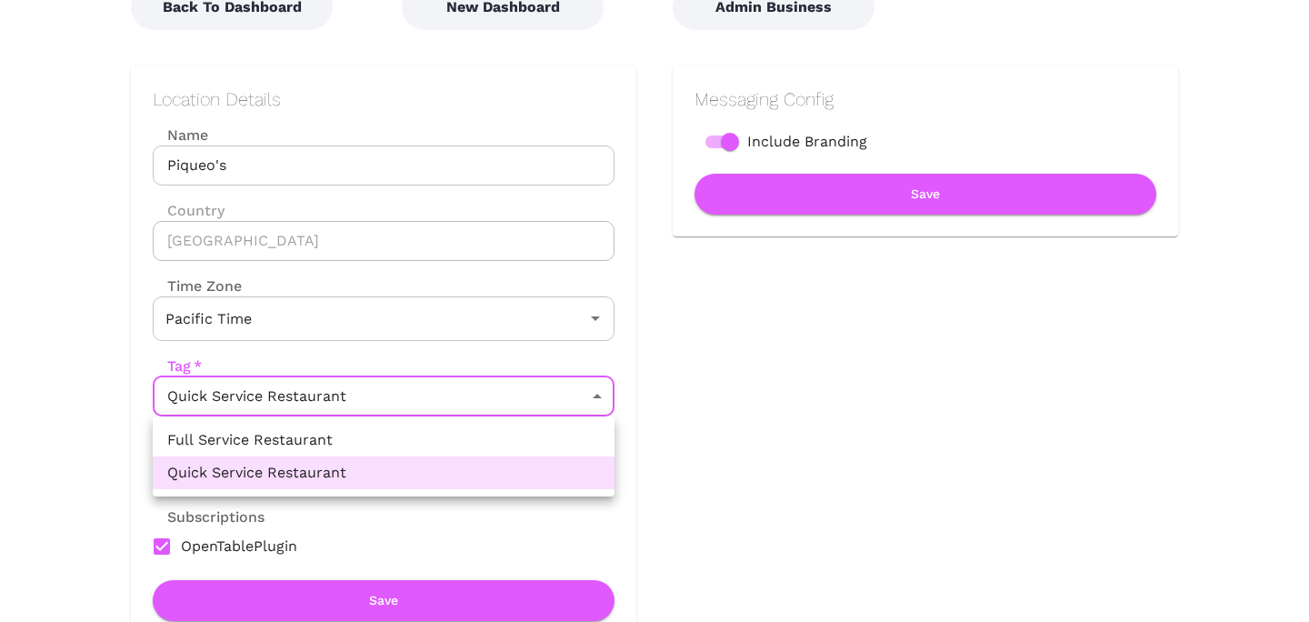
click at [495, 432] on li "Full Service Restaurant" at bounding box center [384, 440] width 462 height 33
type input "FULL_SERVICE_RESTAURANT"
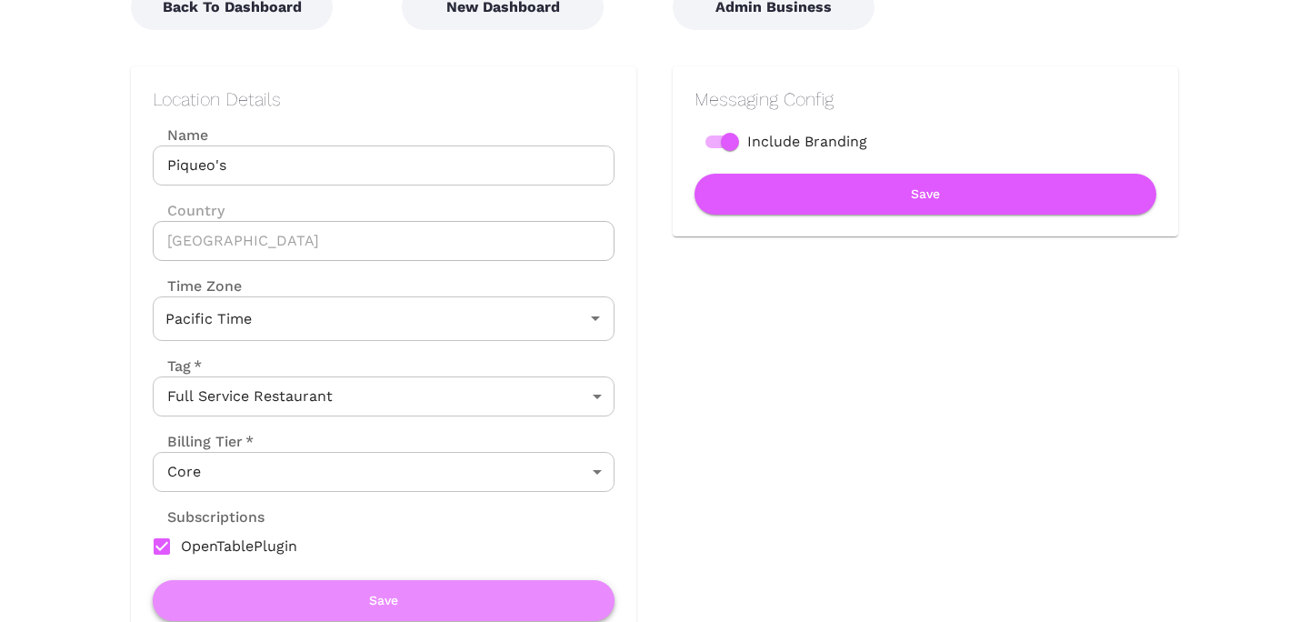
click at [441, 588] on button "Save" at bounding box center [384, 600] width 462 height 41
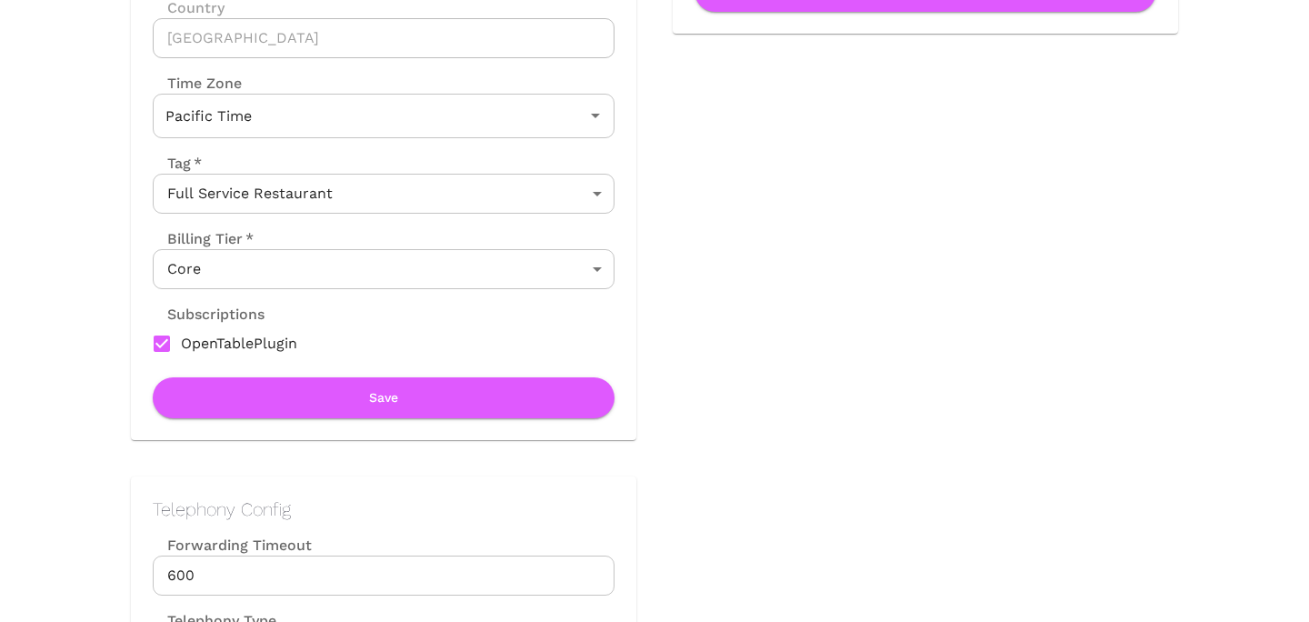
scroll to position [386, 0]
